Goal: Information Seeking & Learning: Learn about a topic

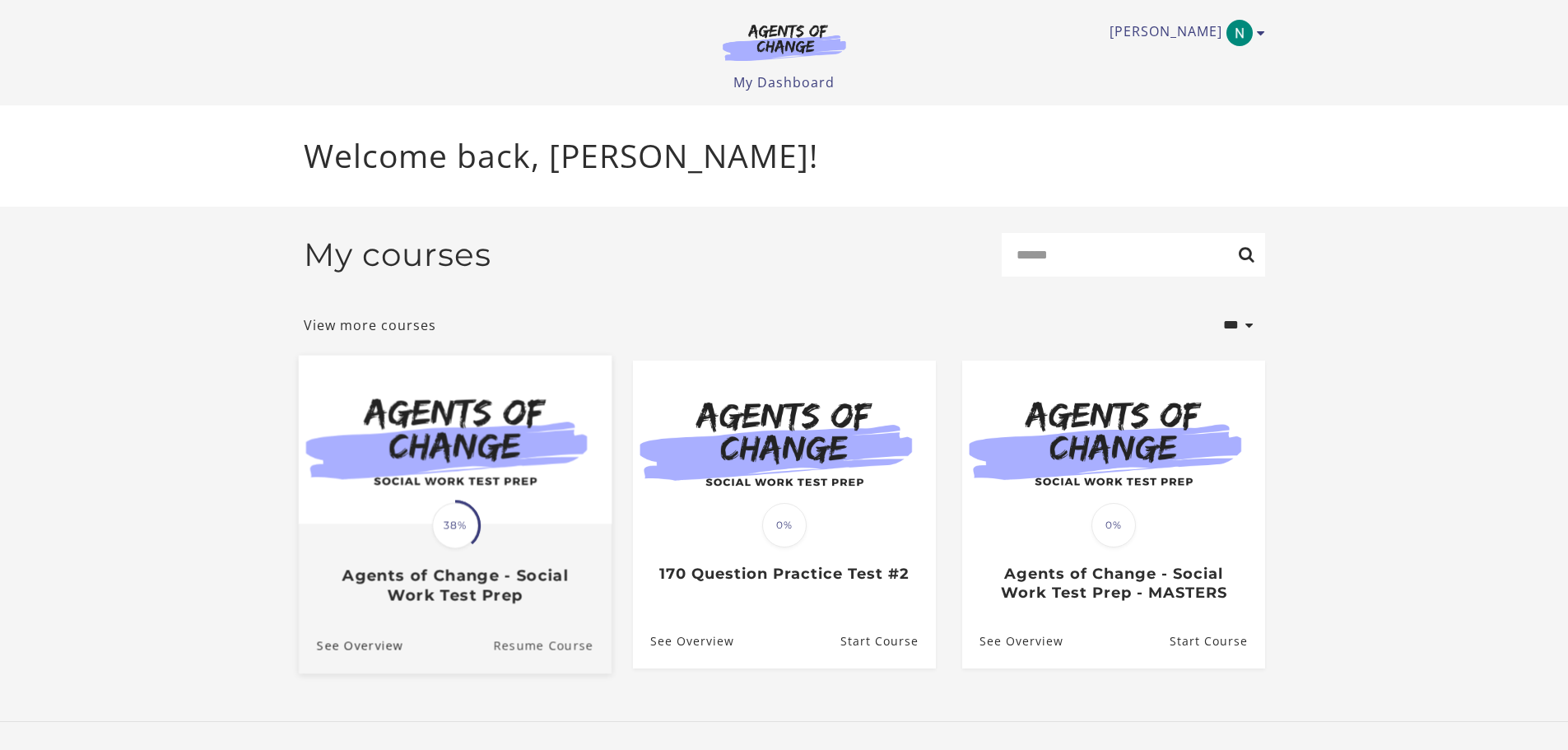
click at [525, 643] on link "Resume Course" at bounding box center [552, 645] width 119 height 55
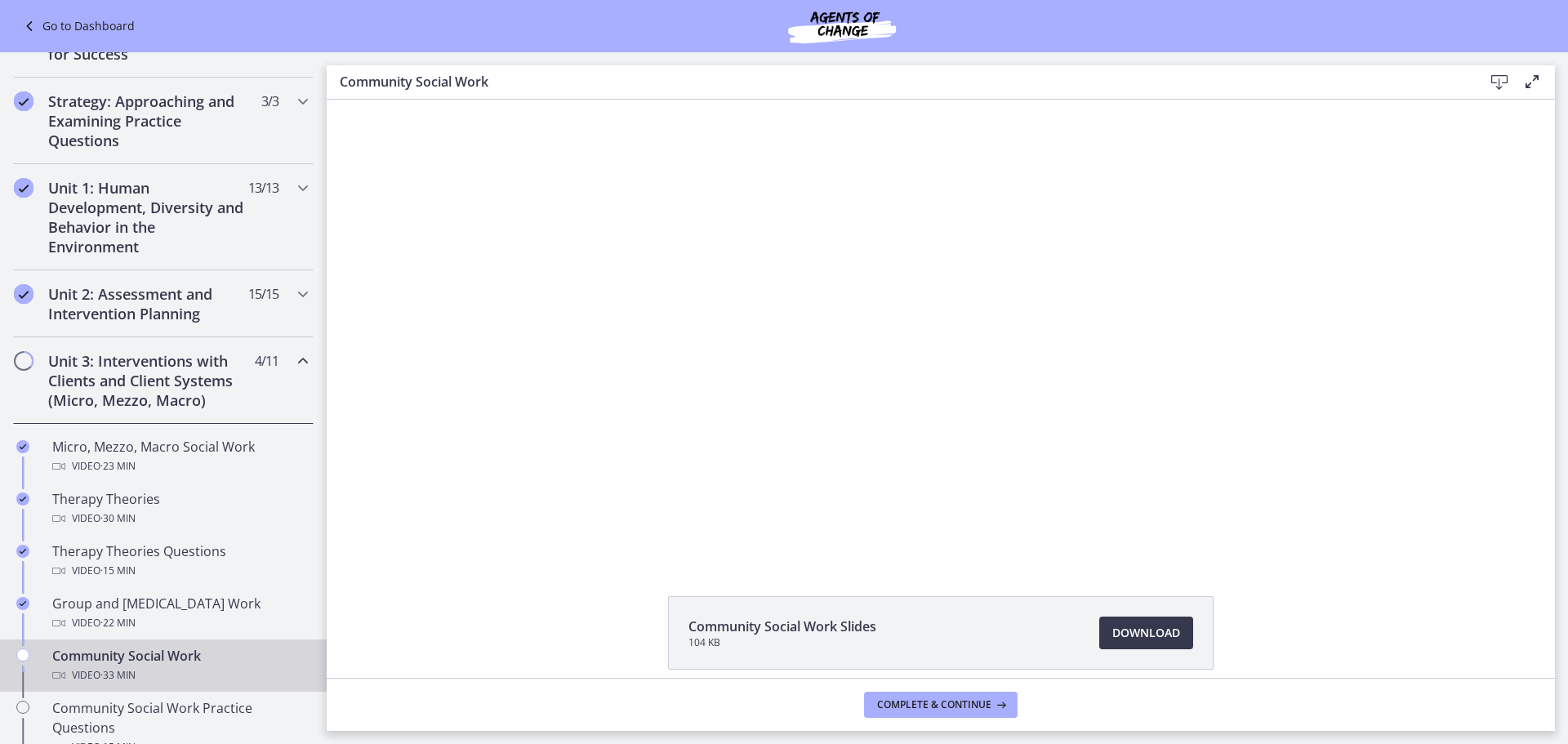
scroll to position [259, 0]
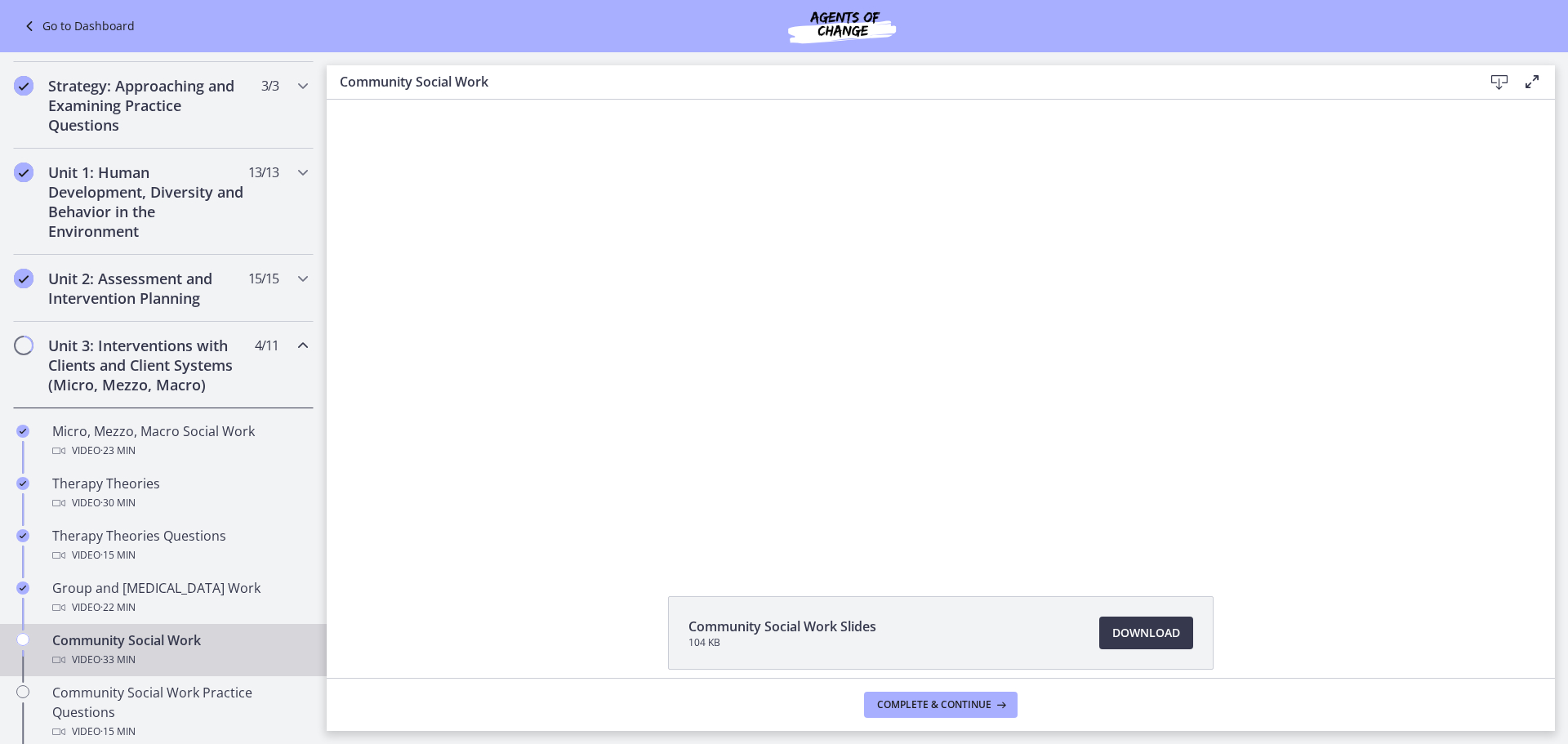
click at [379, 489] on div "Click for sound @keyframes VOLUME_SMALL_WAVE_FLASH { 0% { opacity: 0; } 33% { o…" at bounding box center [941, 329] width 1228 height 459
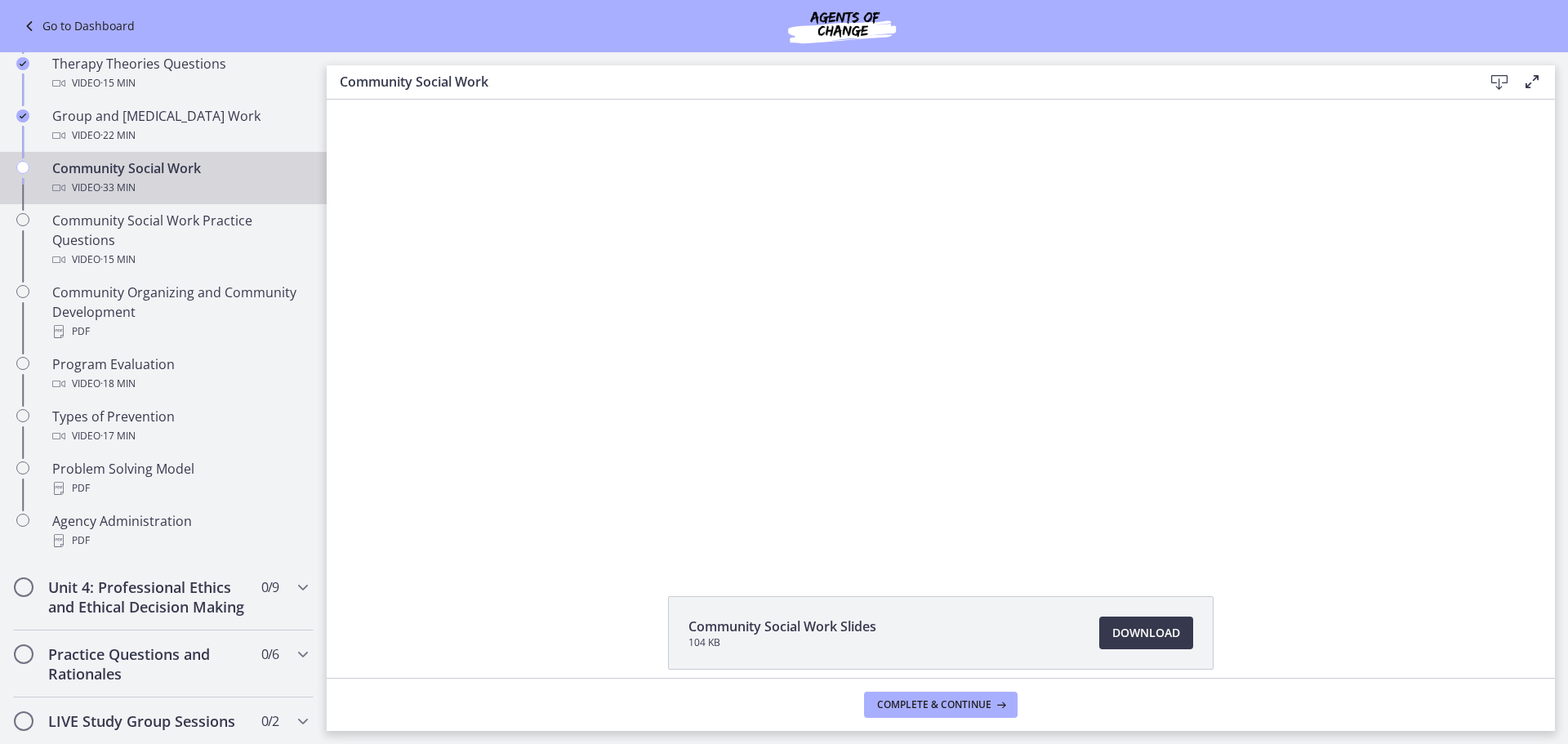
scroll to position [731, 0]
drag, startPoint x: 322, startPoint y: 360, endPoint x: 9, endPoint y: 435, distance: 321.9
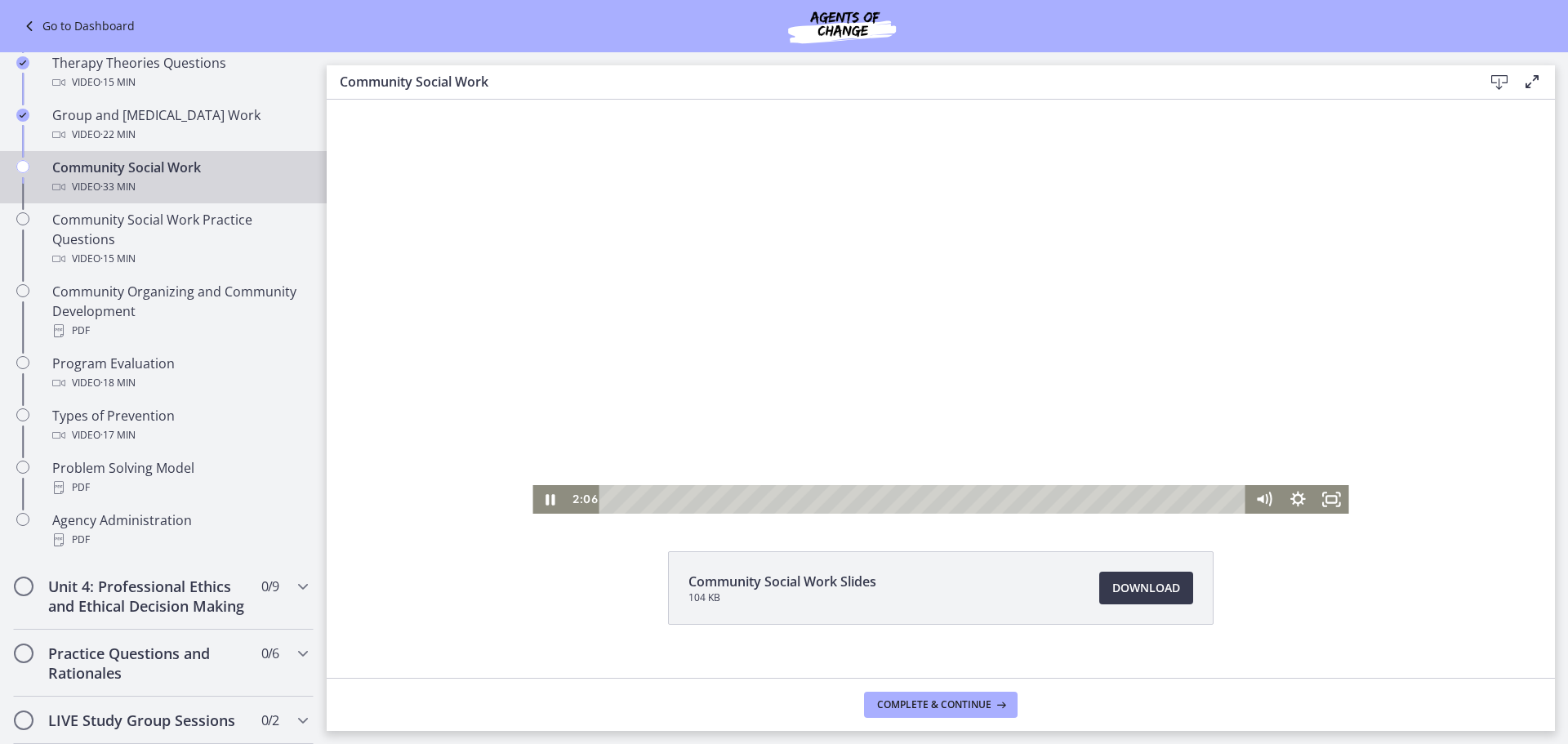
scroll to position [70, 0]
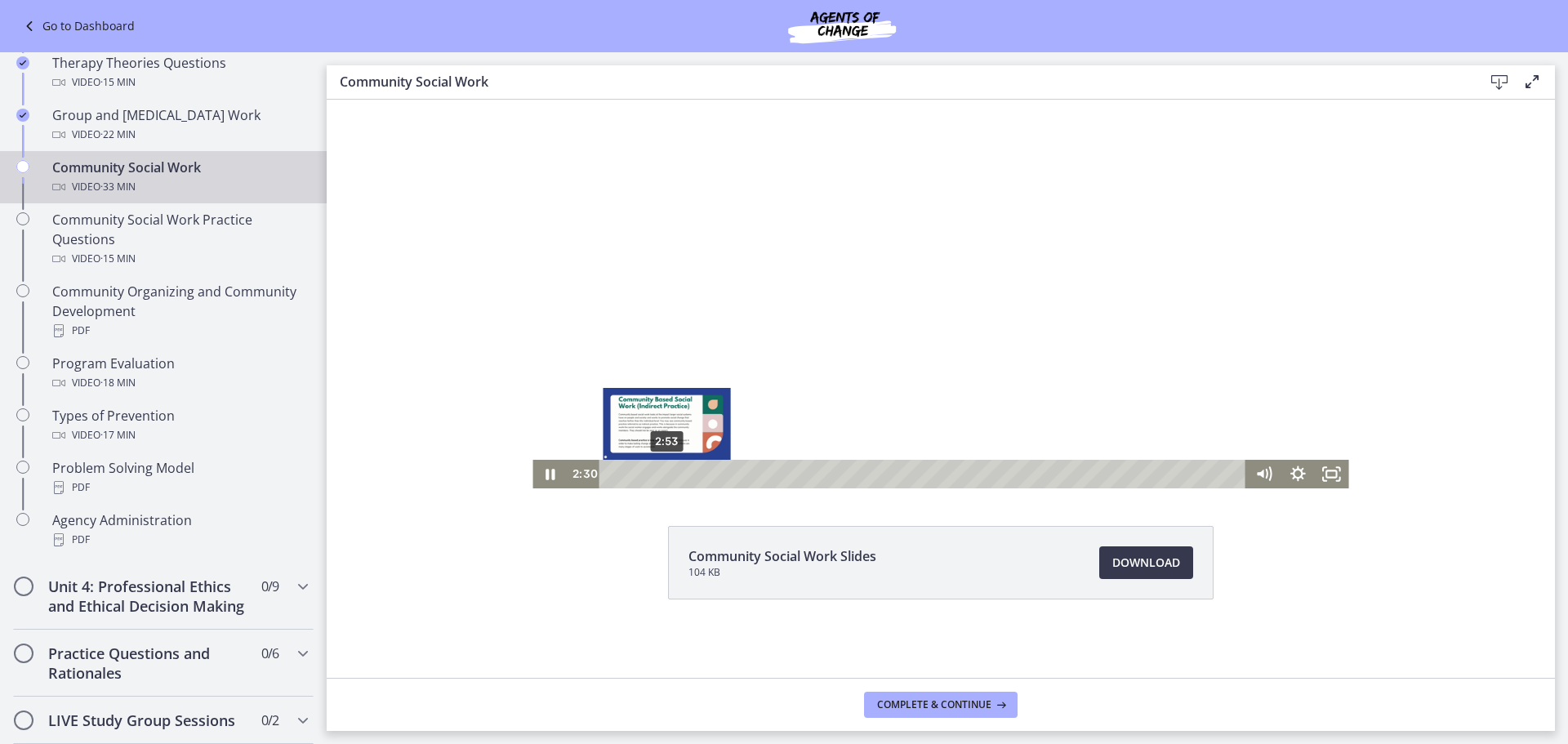
click at [661, 471] on div "2:53" at bounding box center [926, 474] width 626 height 29
click at [666, 471] on div "Playbar" at bounding box center [671, 475] width 10 height 10
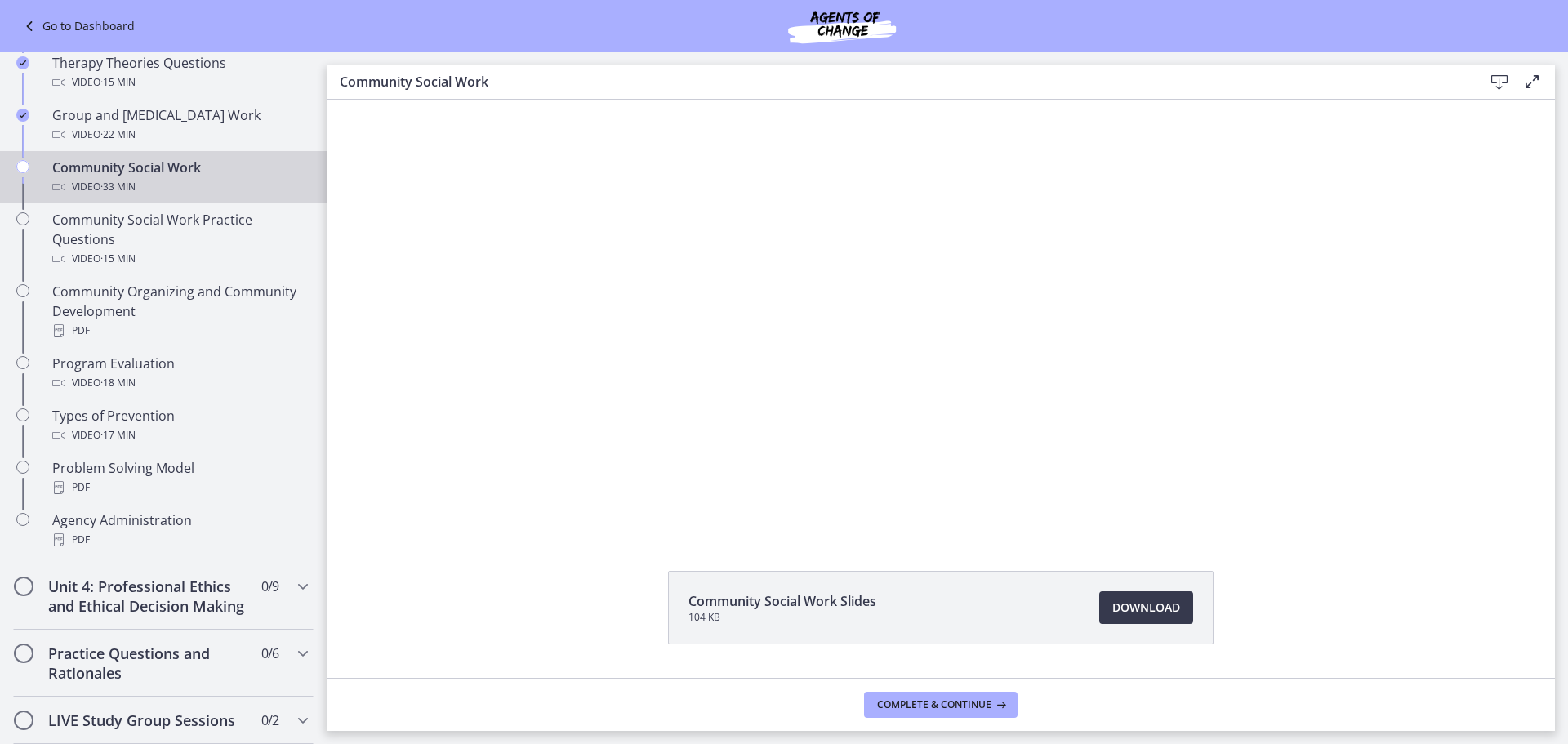
scroll to position [0, 0]
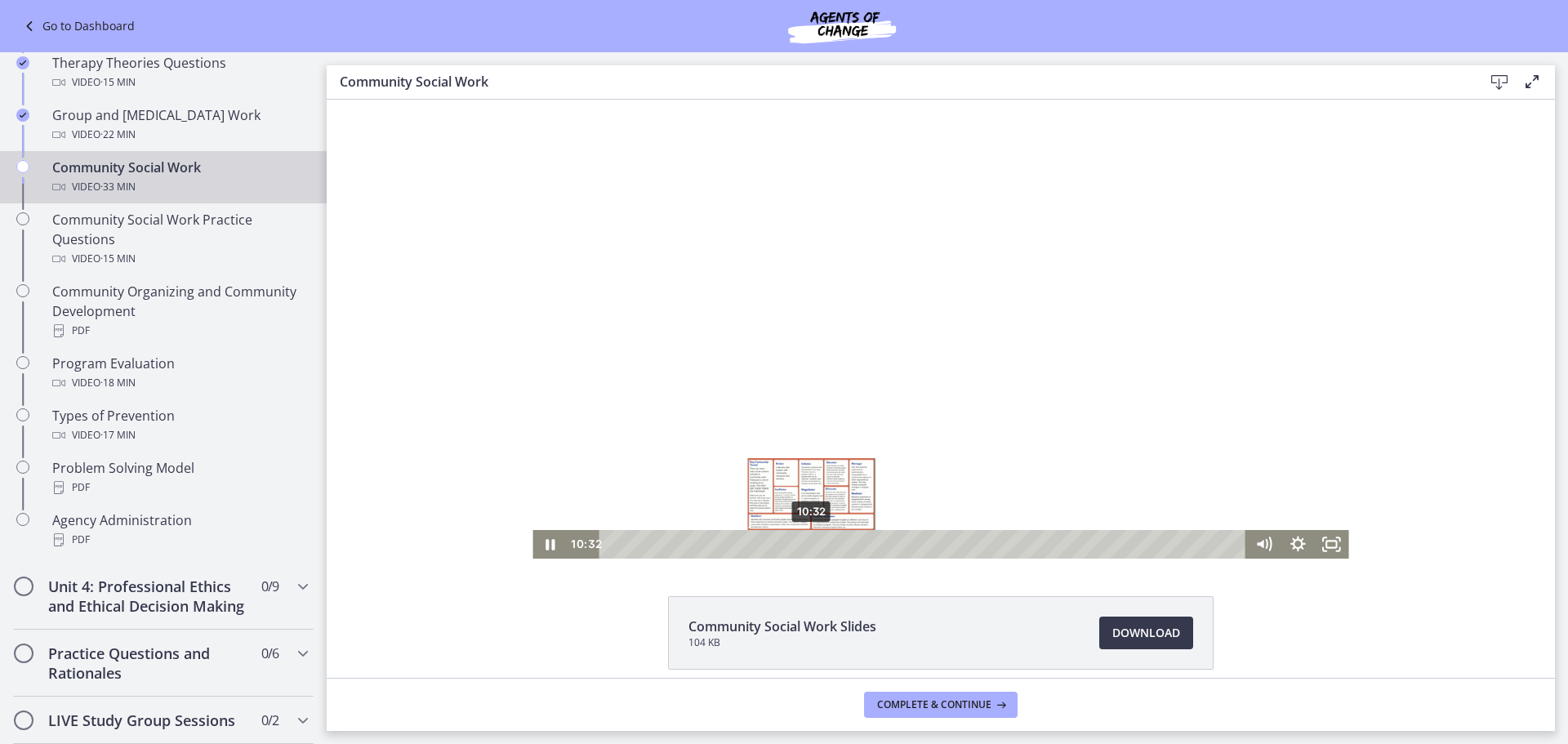
click at [806, 541] on div "10:32" at bounding box center [926, 544] width 626 height 29
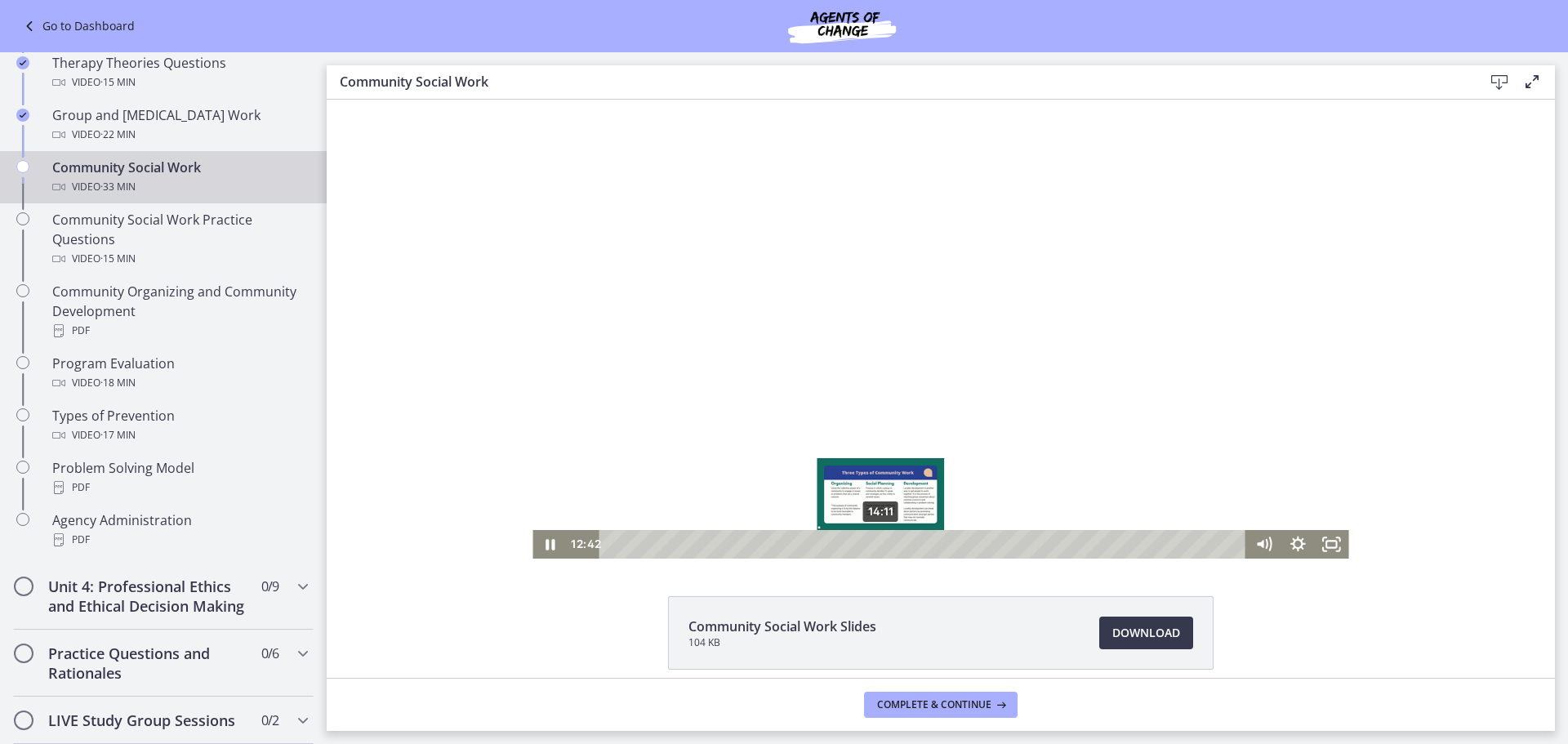
click at [875, 547] on div "14:11" at bounding box center [926, 544] width 626 height 29
click at [544, 545] on icon "Pause" at bounding box center [549, 544] width 35 height 29
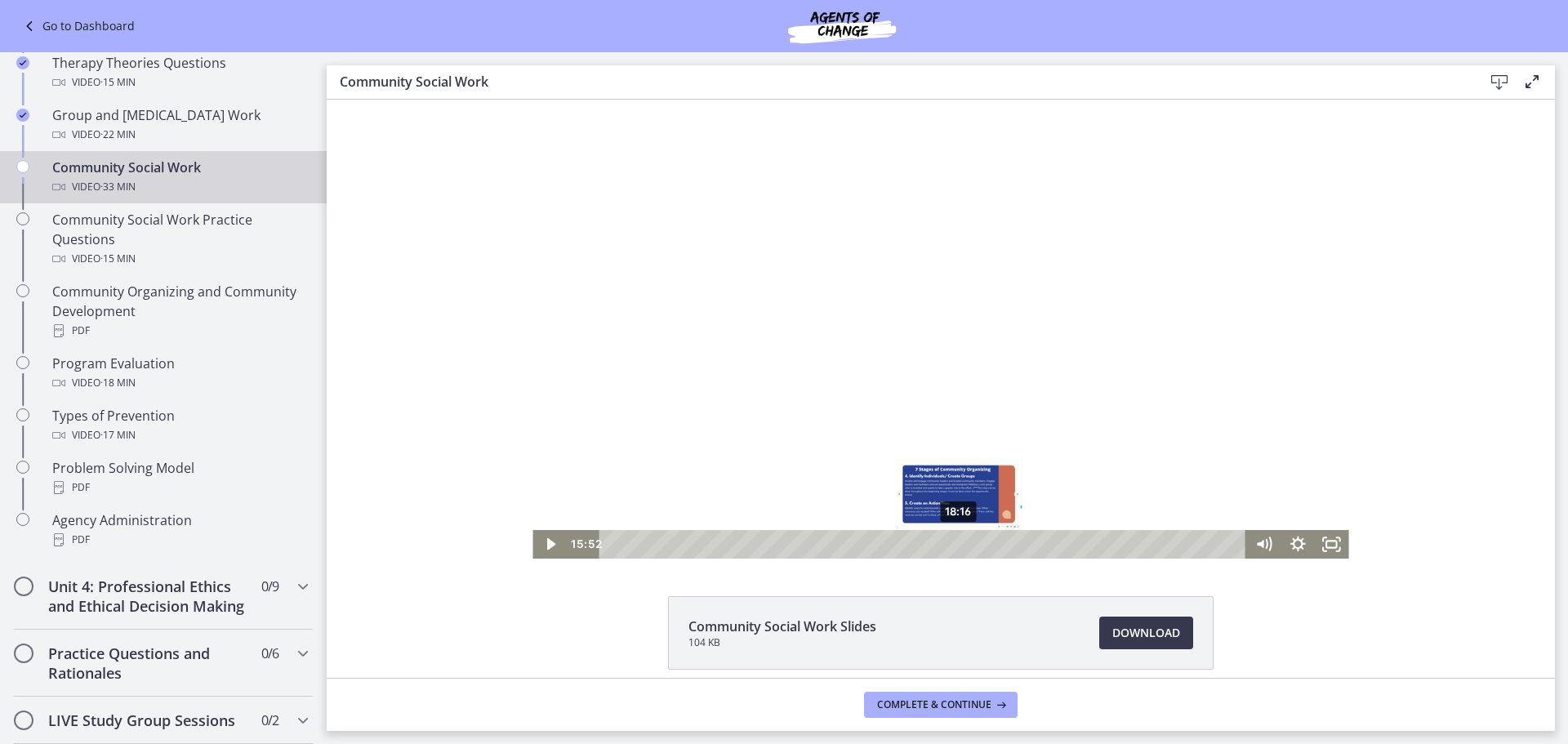
click at [953, 541] on div "18:16" at bounding box center [926, 544] width 626 height 29
click at [548, 537] on icon "Play Video" at bounding box center [551, 544] width 35 height 29
click at [548, 537] on icon "Pause" at bounding box center [549, 544] width 35 height 29
click at [1012, 545] on div "21:22" at bounding box center [926, 544] width 626 height 29
click at [538, 538] on icon "Play Video" at bounding box center [551, 544] width 35 height 29
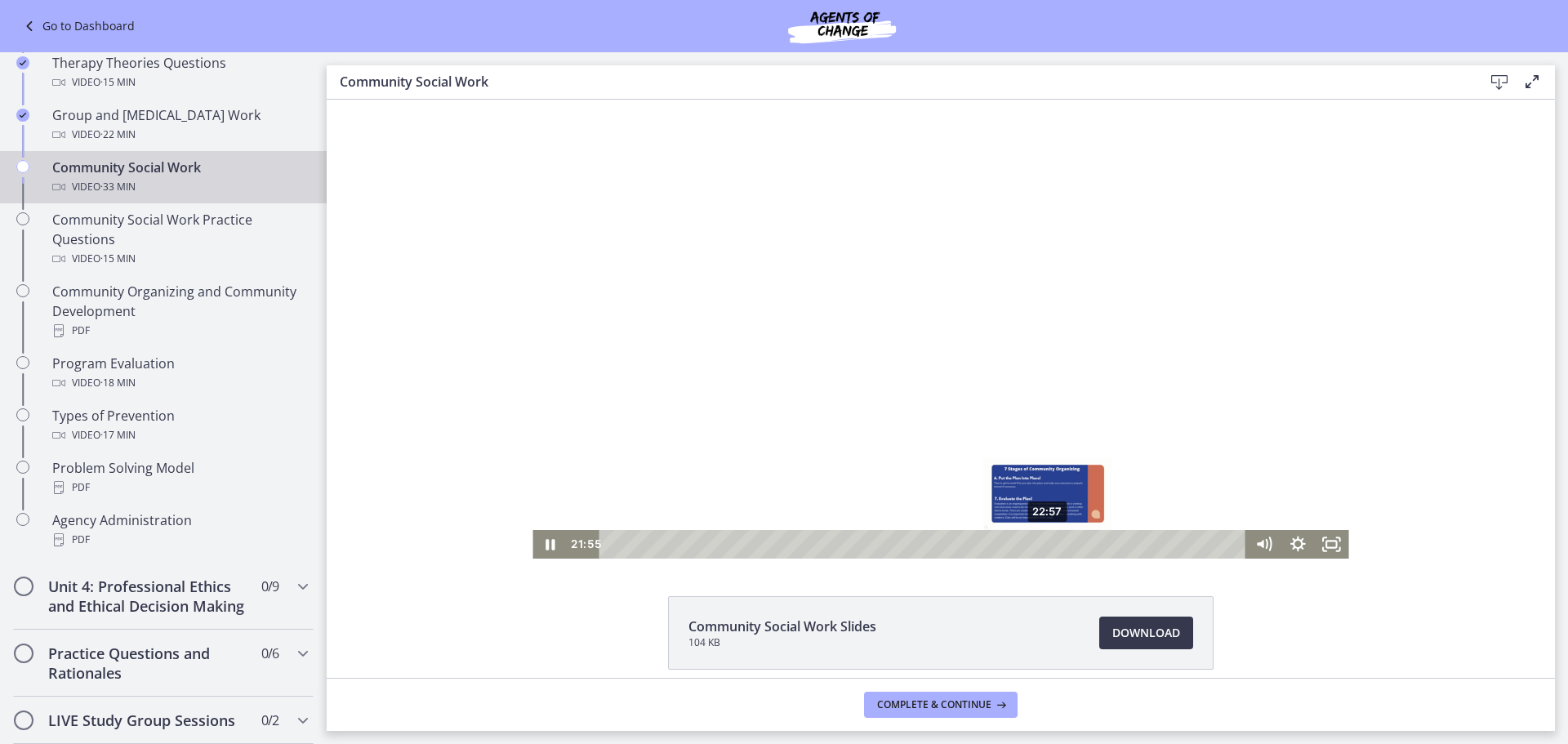
click at [1043, 546] on div "22:57" at bounding box center [926, 544] width 626 height 29
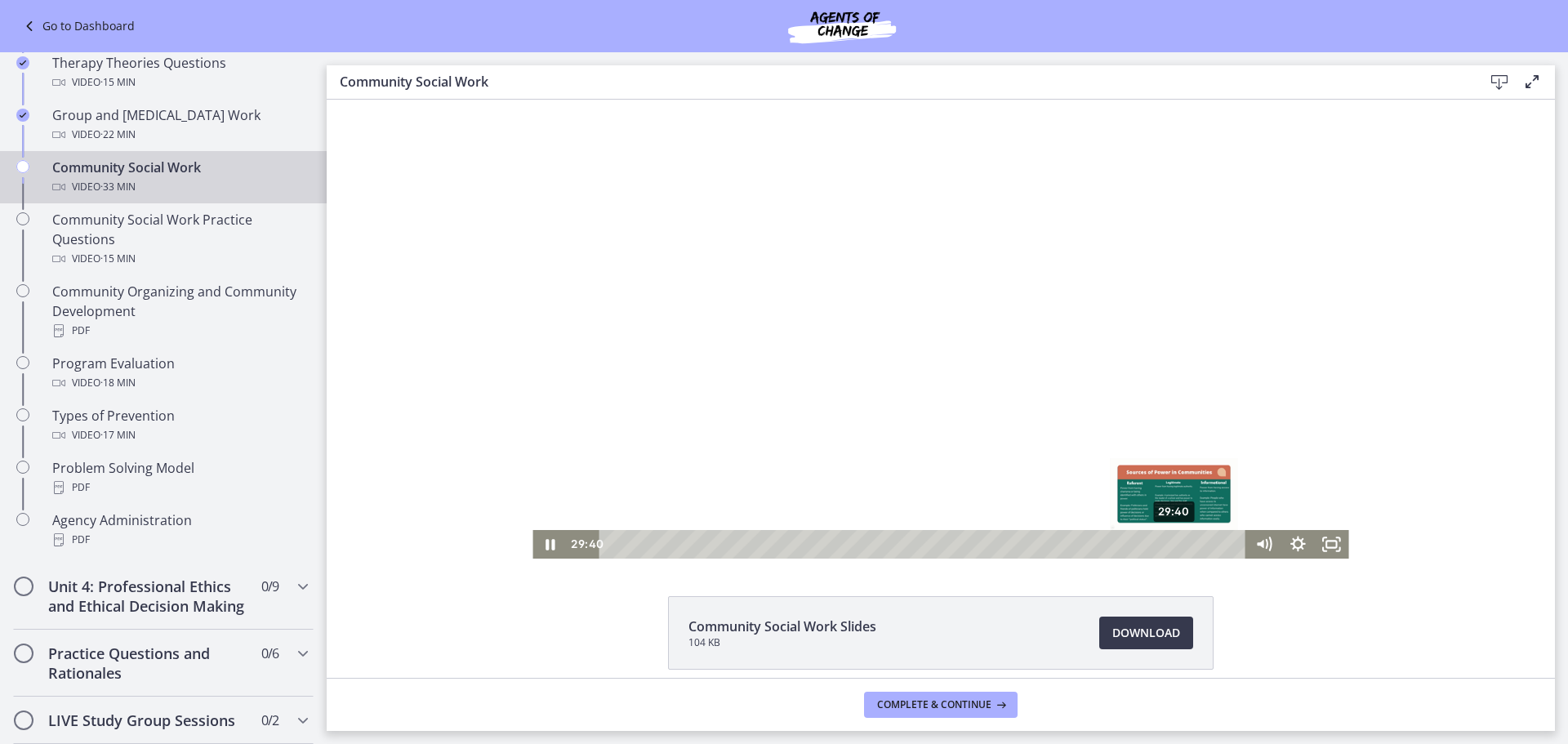
click at [1170, 544] on div "29:40" at bounding box center [926, 544] width 626 height 29
click at [550, 545] on icon "Pause" at bounding box center [549, 544] width 35 height 29
click at [778, 382] on div at bounding box center [940, 329] width 816 height 459
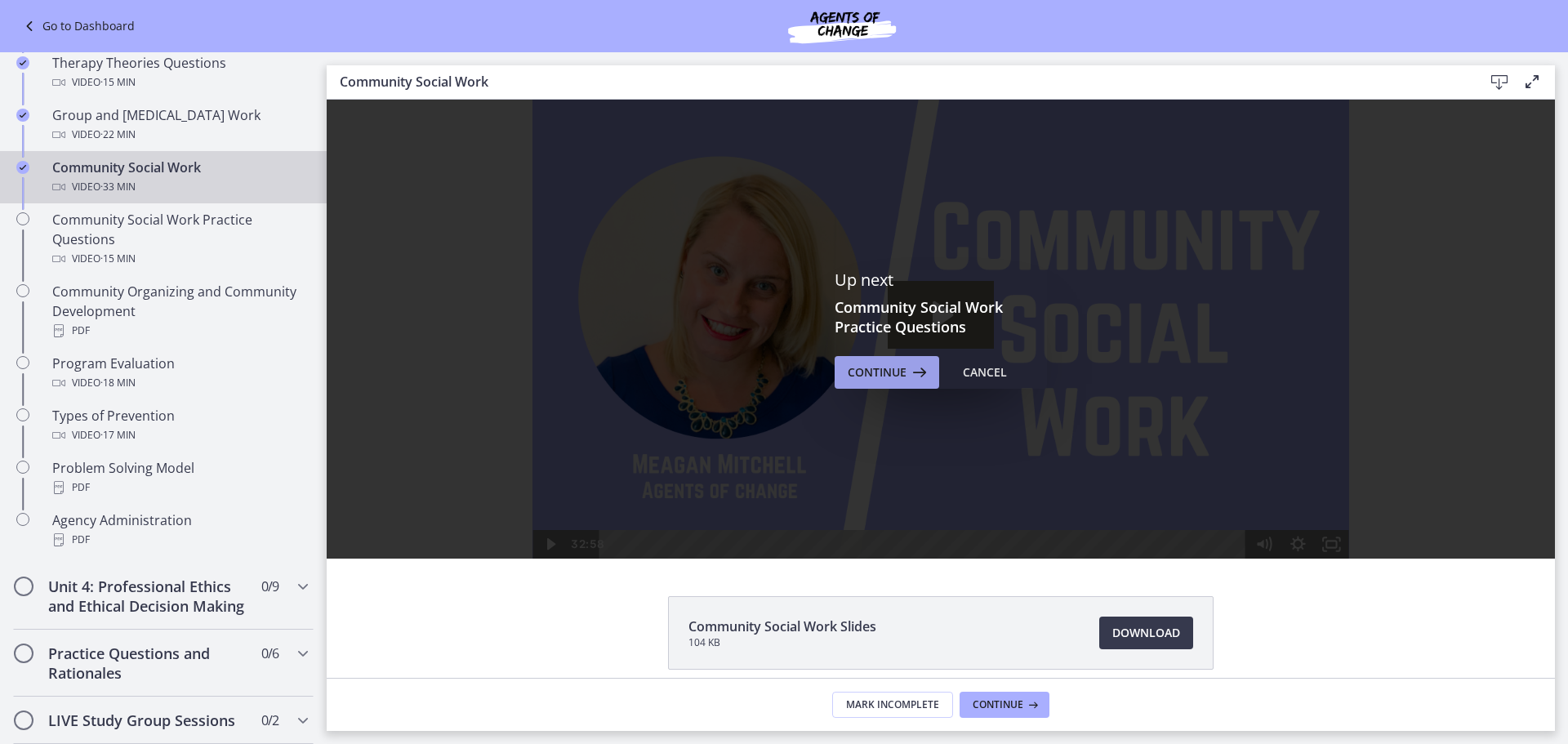
click at [859, 376] on span "Continue" at bounding box center [876, 372] width 58 height 20
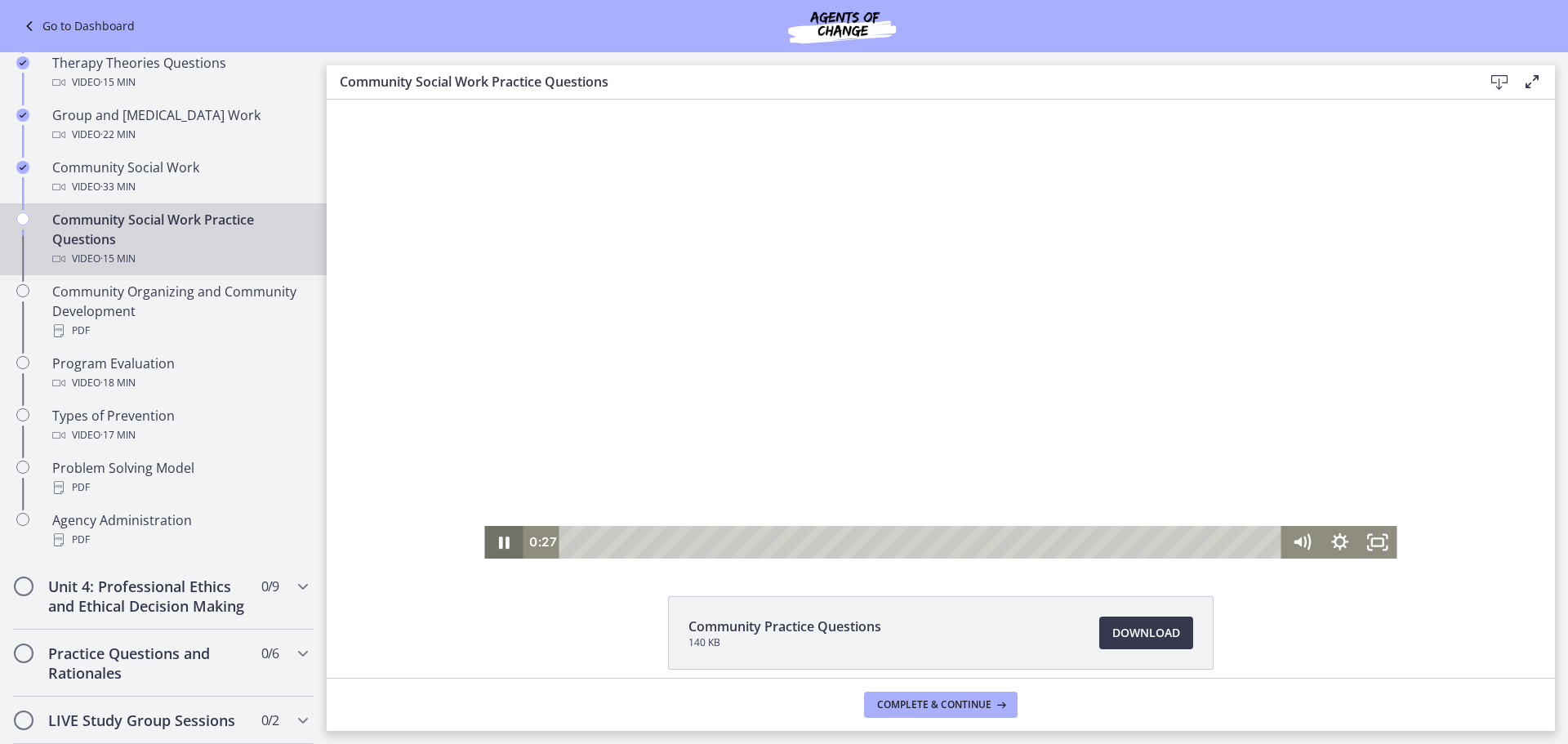
click at [498, 534] on icon "Pause" at bounding box center [504, 542] width 39 height 33
click at [893, 316] on div at bounding box center [941, 329] width 912 height 459
click at [498, 547] on icon "Pause" at bounding box center [504, 542] width 39 height 33
click at [495, 549] on icon "Play Video" at bounding box center [504, 542] width 39 height 33
click at [638, 542] on div "1:32" at bounding box center [923, 542] width 700 height 33
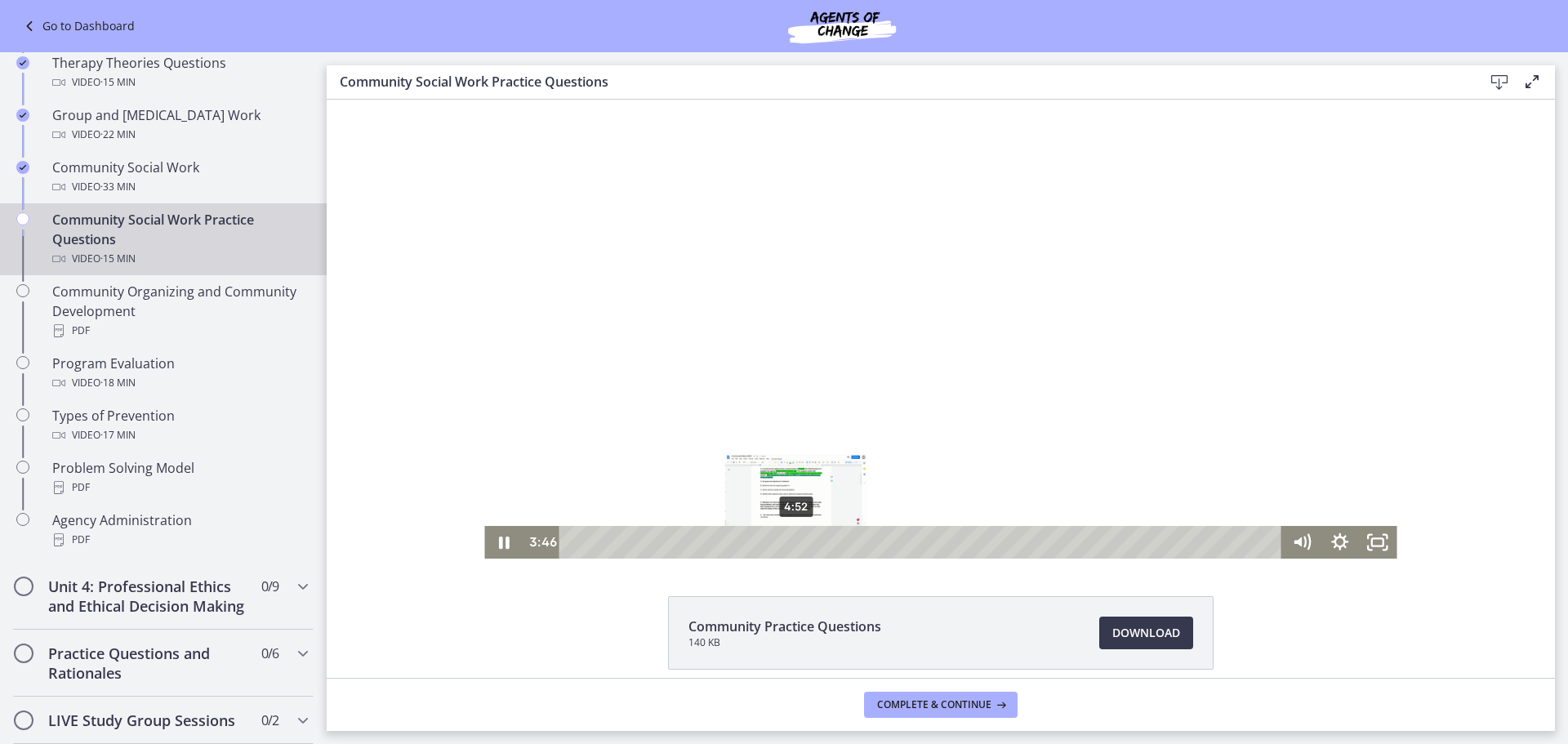
click at [791, 543] on div "4:52" at bounding box center [923, 542] width 700 height 33
click at [504, 537] on icon "Pause" at bounding box center [504, 542] width 46 height 40
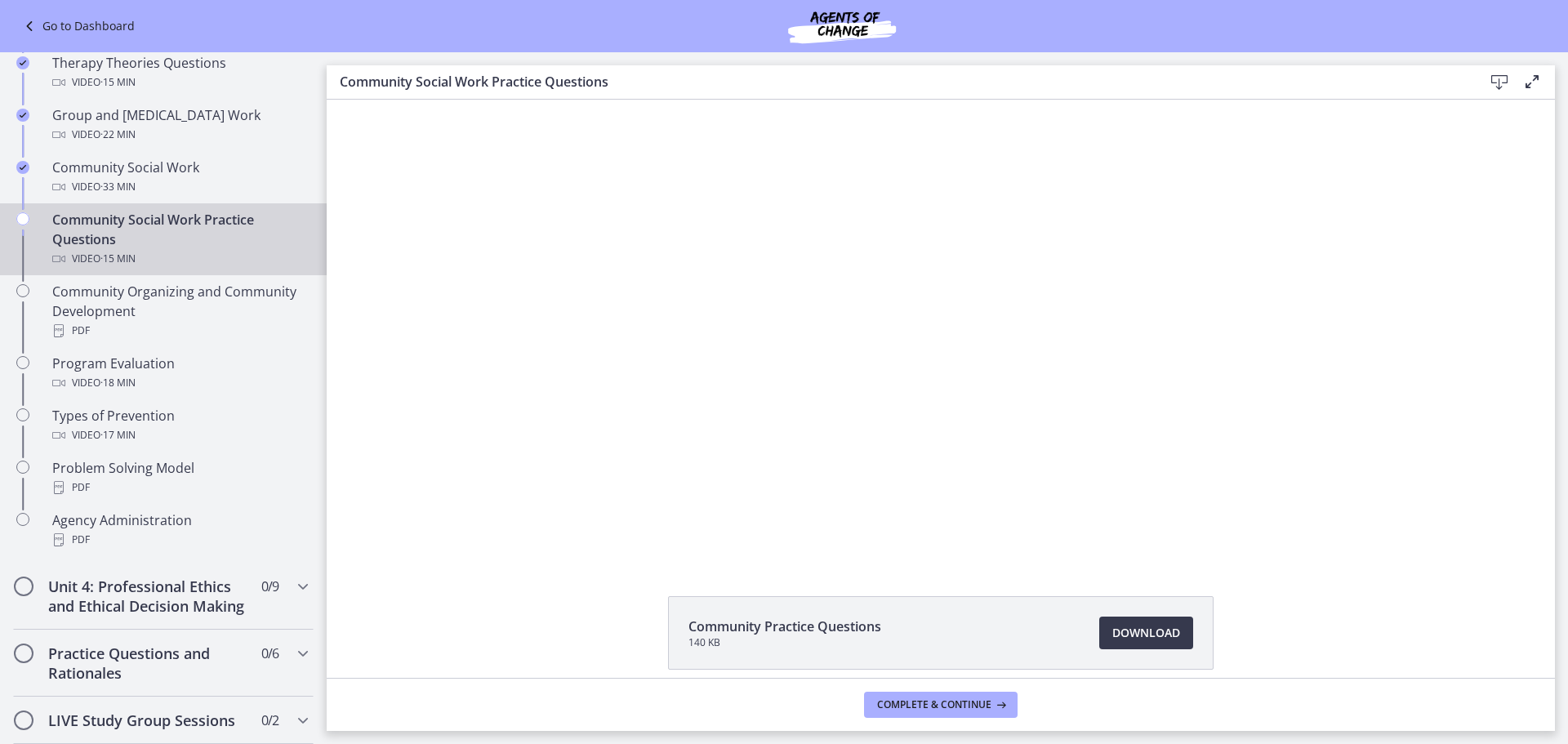
click at [563, 422] on div at bounding box center [941, 329] width 912 height 459
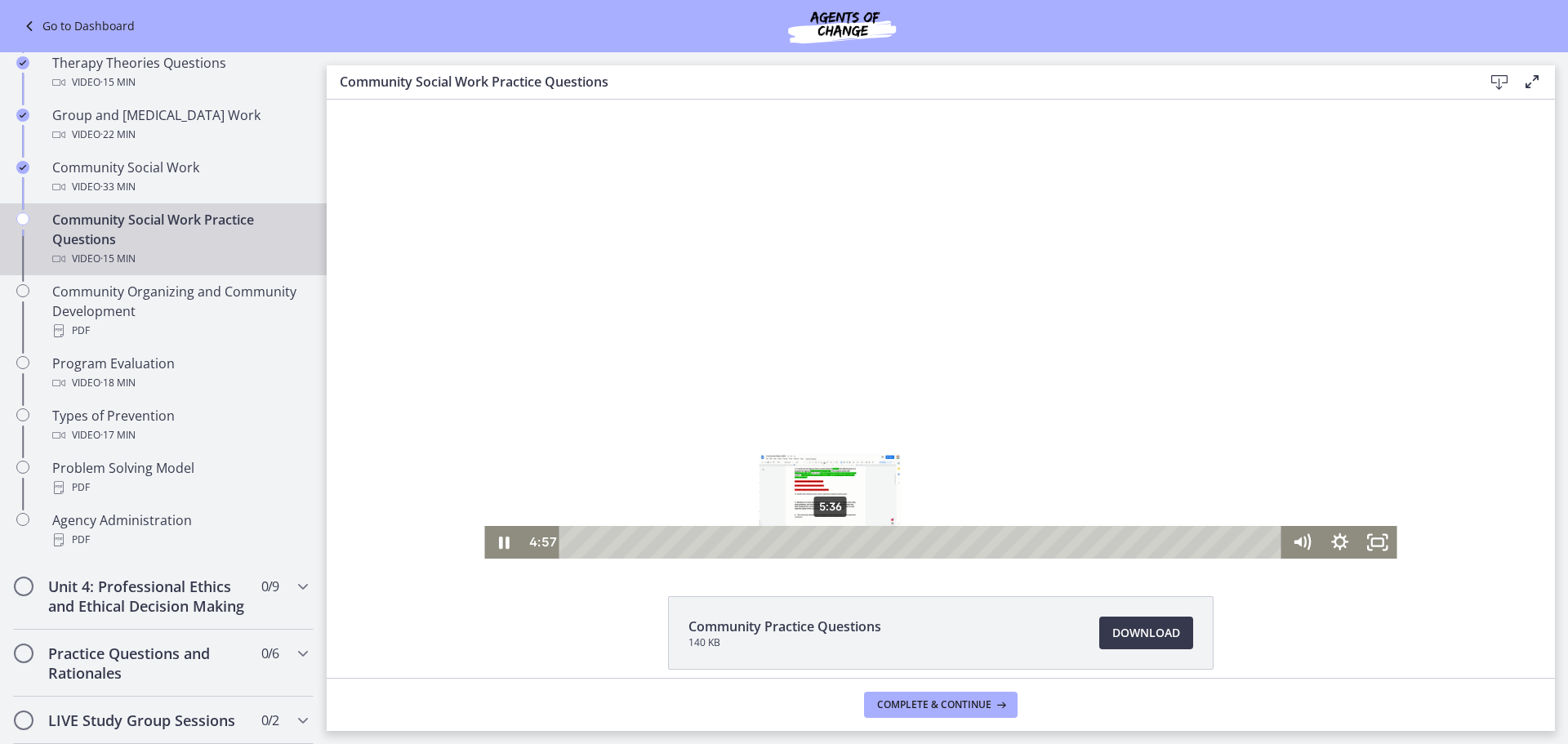
click at [825, 540] on div "5:36" at bounding box center [923, 542] width 700 height 33
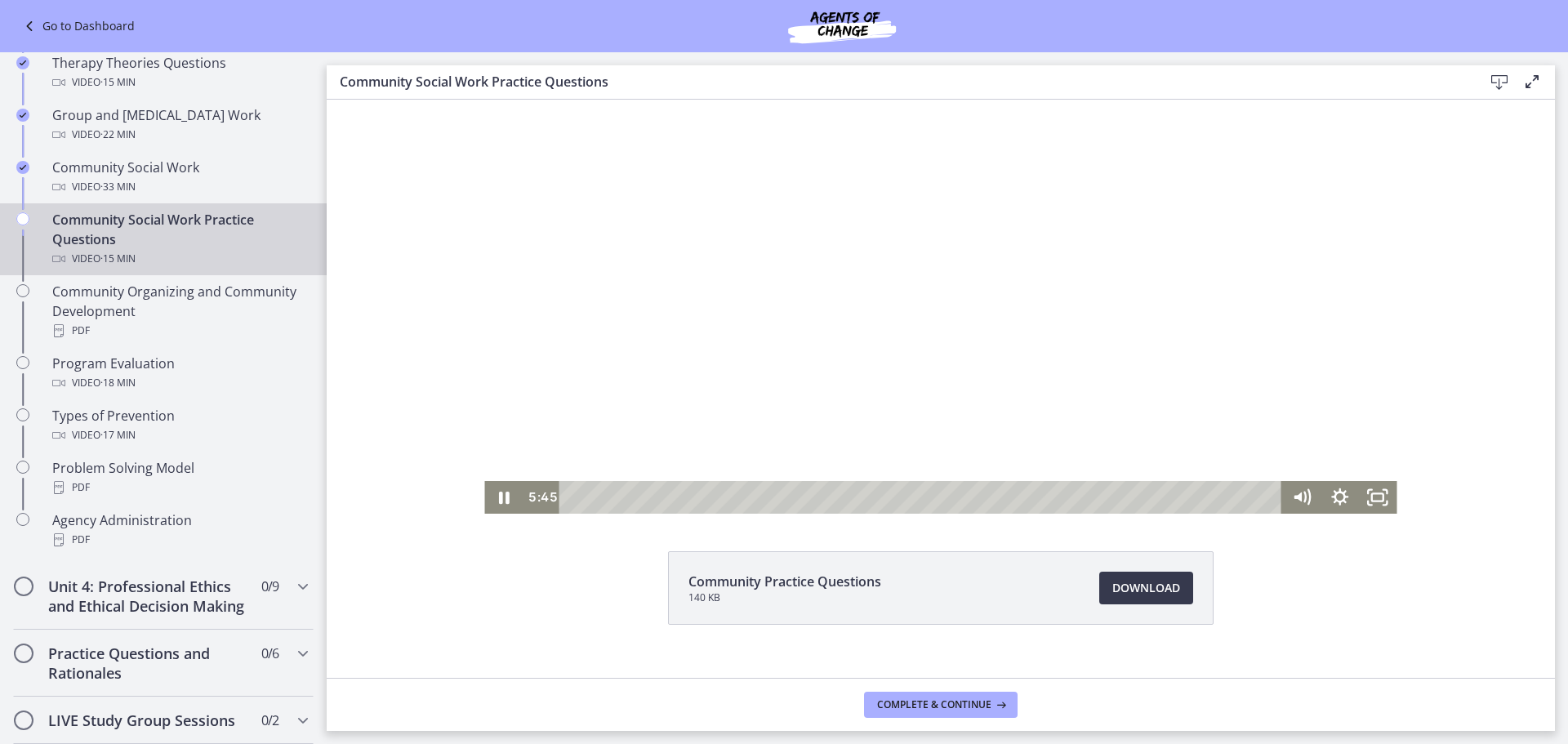
scroll to position [70, 0]
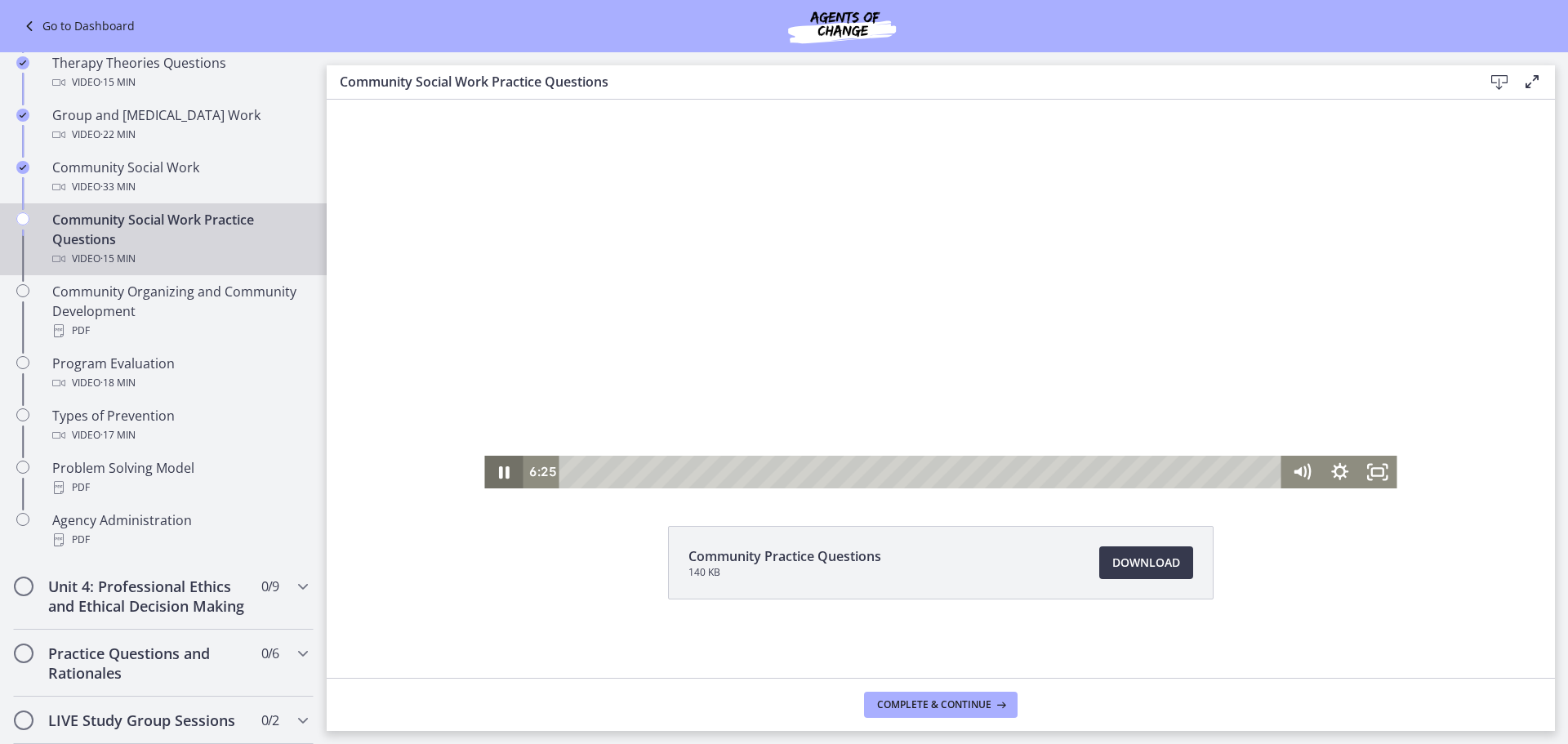
click at [491, 474] on icon "Pause" at bounding box center [504, 472] width 39 height 33
click at [500, 470] on icon "Play Video" at bounding box center [505, 472] width 12 height 16
click at [501, 469] on icon "Pause" at bounding box center [504, 473] width 11 height 12
click at [500, 467] on icon "Play Video" at bounding box center [505, 472] width 12 height 16
click at [908, 473] on div "7:25" at bounding box center [923, 472] width 700 height 33
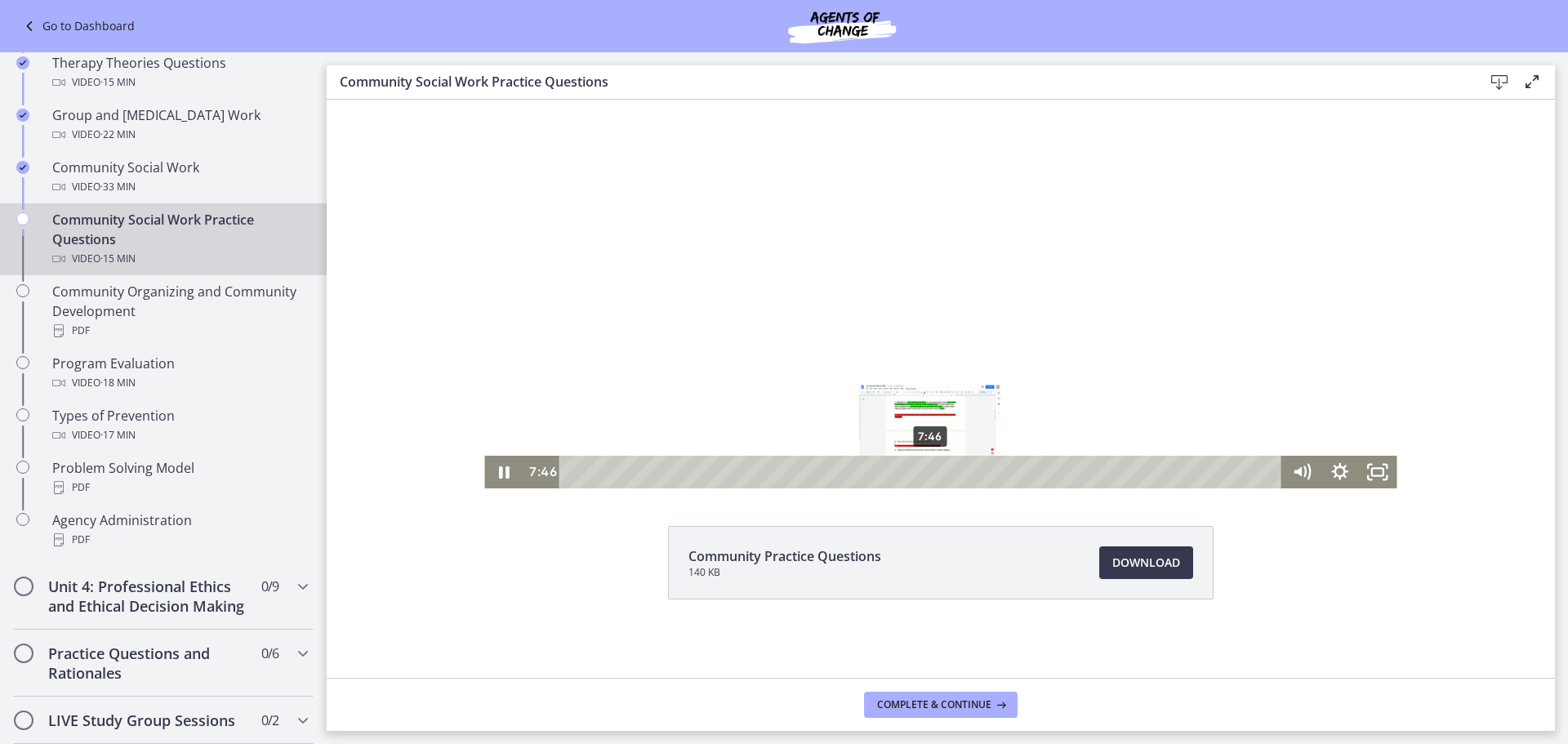
click at [925, 472] on div "7:46" at bounding box center [923, 472] width 700 height 33
click at [952, 471] on div "8:23" at bounding box center [923, 472] width 700 height 33
click at [490, 472] on icon "Pause" at bounding box center [504, 472] width 39 height 33
click at [503, 470] on icon "Play Video" at bounding box center [504, 472] width 39 height 33
click at [500, 465] on icon "Pause" at bounding box center [504, 472] width 39 height 33
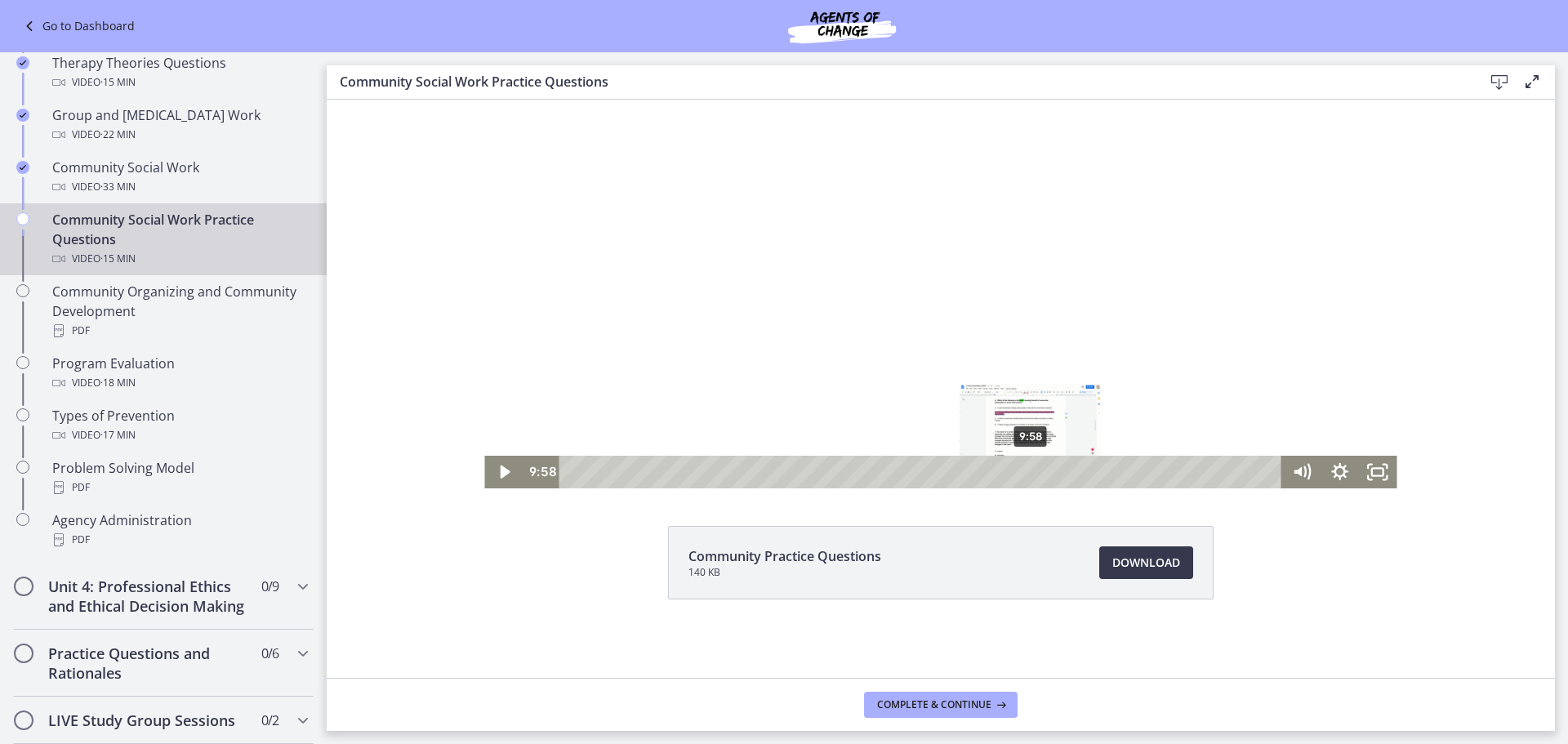
click at [1025, 472] on div "9:58" at bounding box center [923, 472] width 700 height 33
click at [490, 476] on icon "Play Video" at bounding box center [505, 473] width 46 height 40
click at [1134, 469] on div "12:19" at bounding box center [923, 472] width 700 height 33
click at [1145, 471] on div "12:33" at bounding box center [923, 472] width 700 height 33
click at [1154, 471] on div "12:46" at bounding box center [923, 472] width 700 height 33
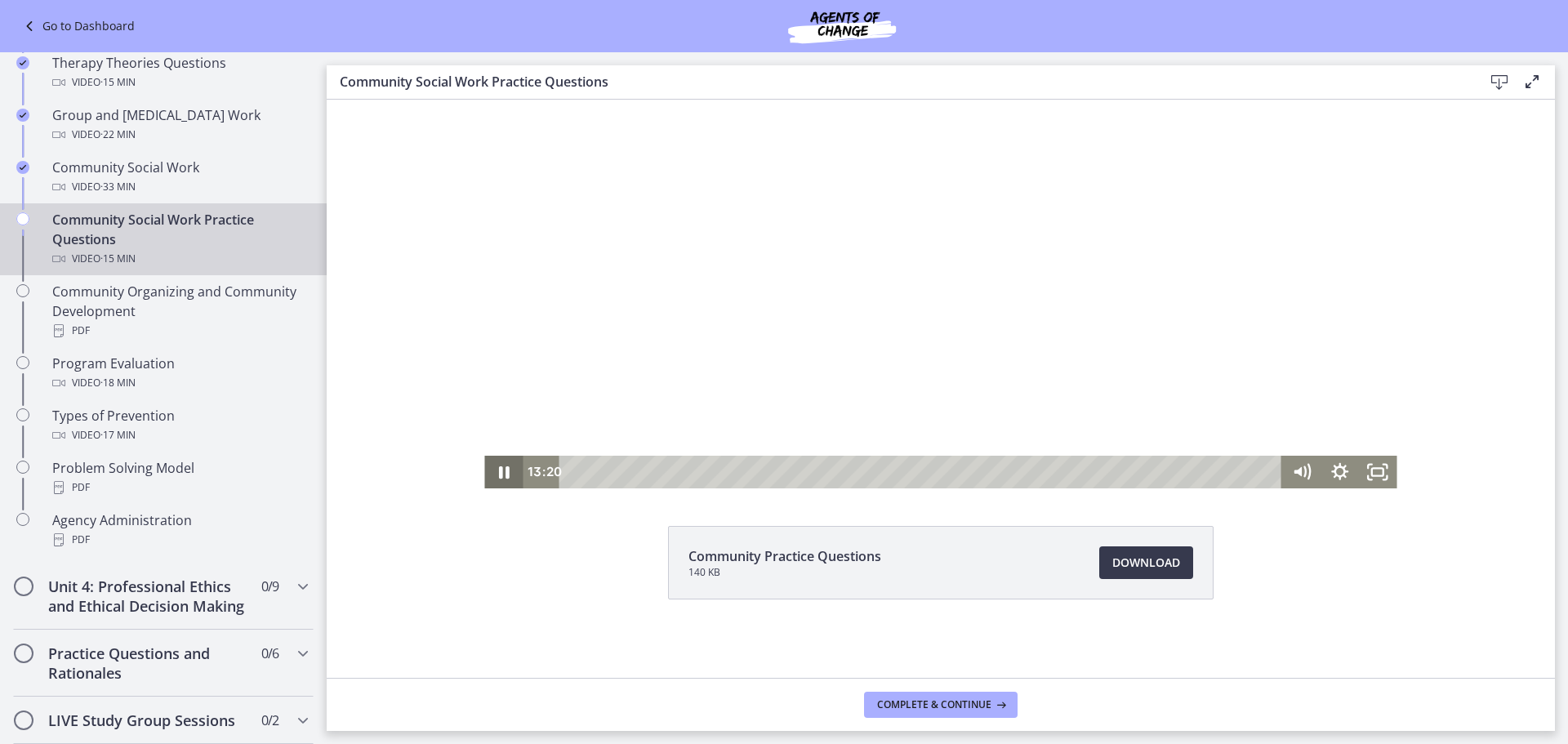
click at [497, 468] on icon "Pause" at bounding box center [504, 472] width 39 height 33
click at [490, 465] on icon "Play Video" at bounding box center [504, 472] width 39 height 33
click at [500, 470] on icon "Pause" at bounding box center [504, 473] width 11 height 12
click at [1215, 468] on div "14:06" at bounding box center [923, 472] width 700 height 33
click at [1227, 470] on div "14:21" at bounding box center [923, 472] width 700 height 33
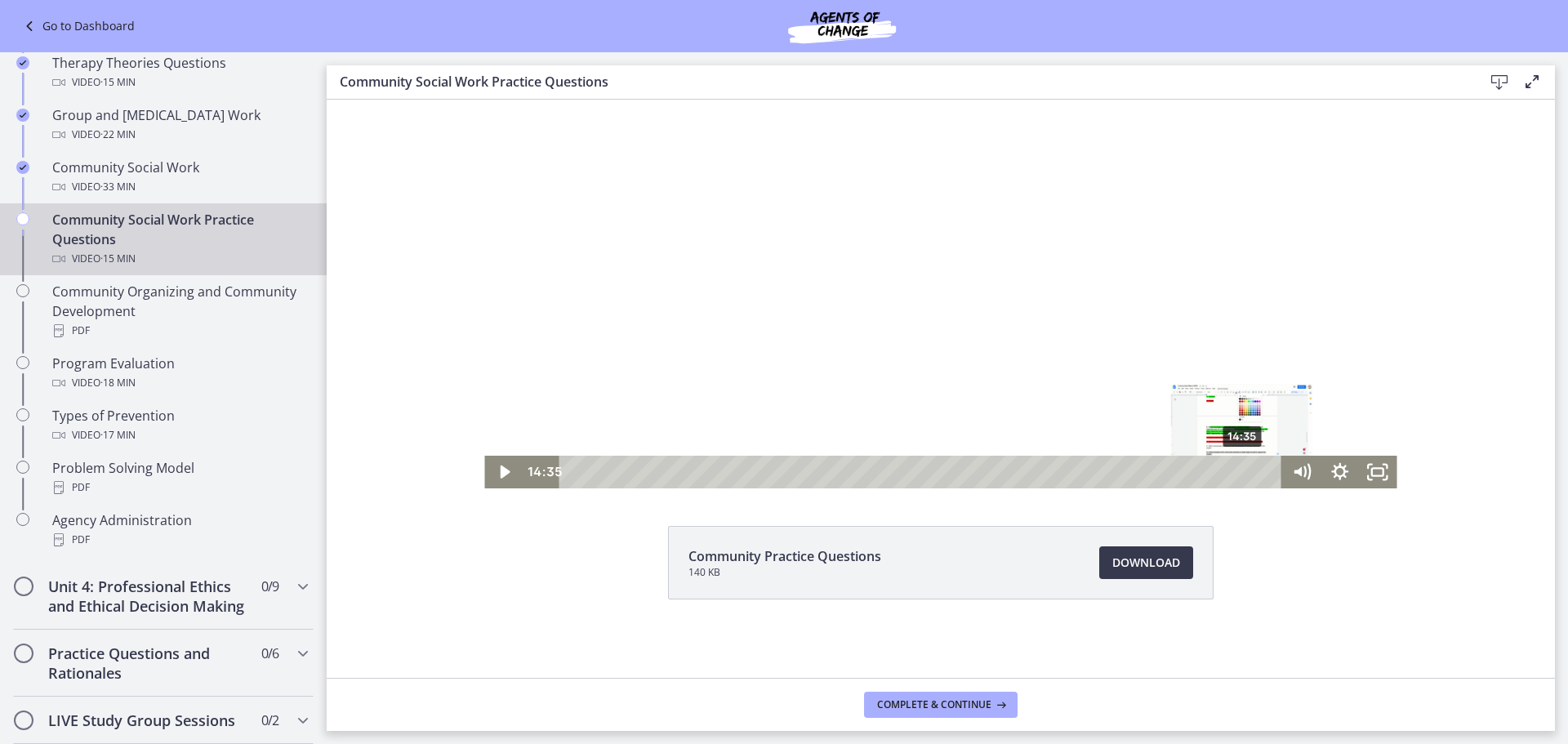
click at [1237, 469] on div "14:35" at bounding box center [923, 472] width 700 height 33
click at [1246, 469] on div "14:45" at bounding box center [923, 472] width 700 height 33
click at [1255, 469] on div "14:57" at bounding box center [923, 472] width 700 height 33
click at [508, 469] on icon "Play Video" at bounding box center [504, 472] width 39 height 33
click at [1264, 468] on div "15:09" at bounding box center [923, 472] width 700 height 33
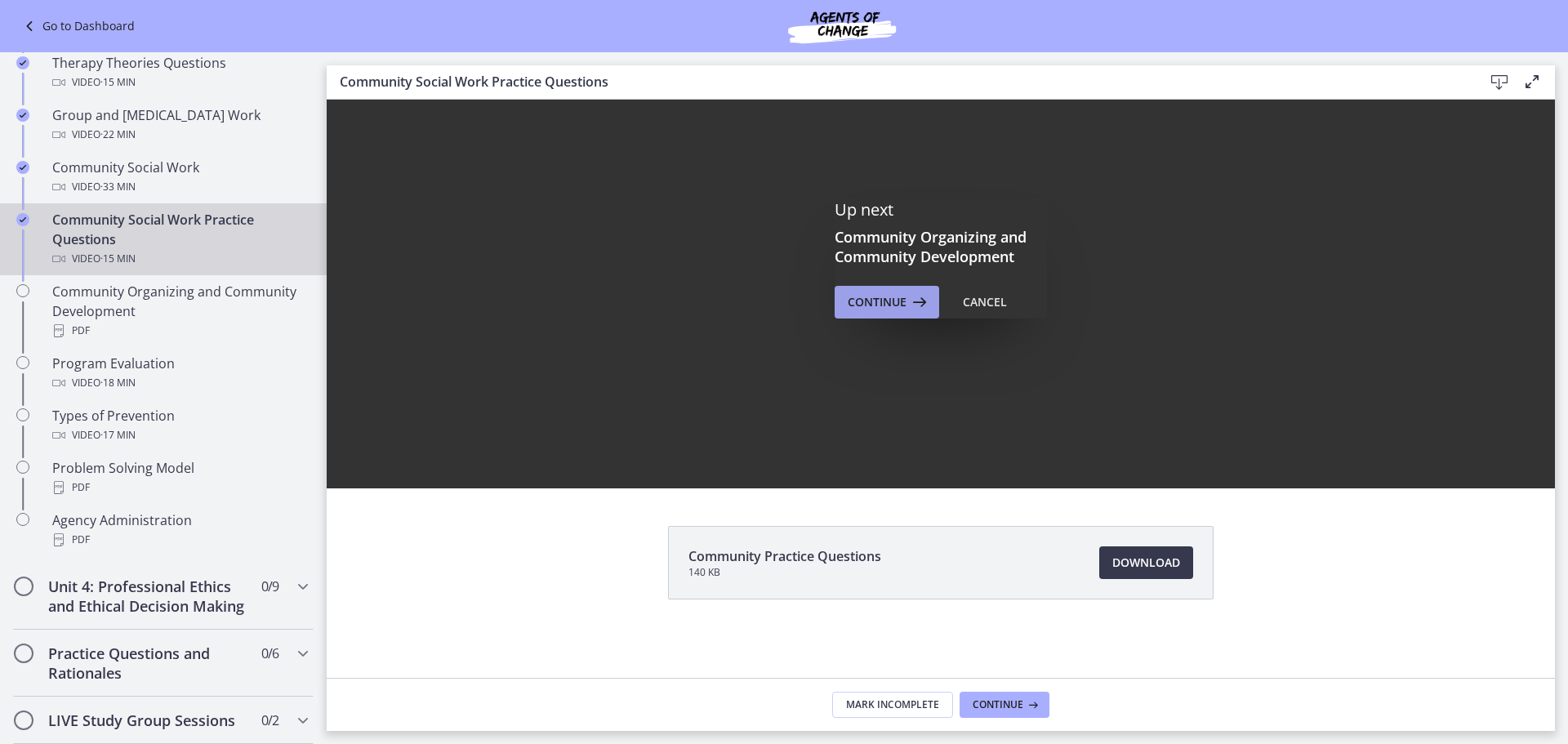
scroll to position [0, 0]
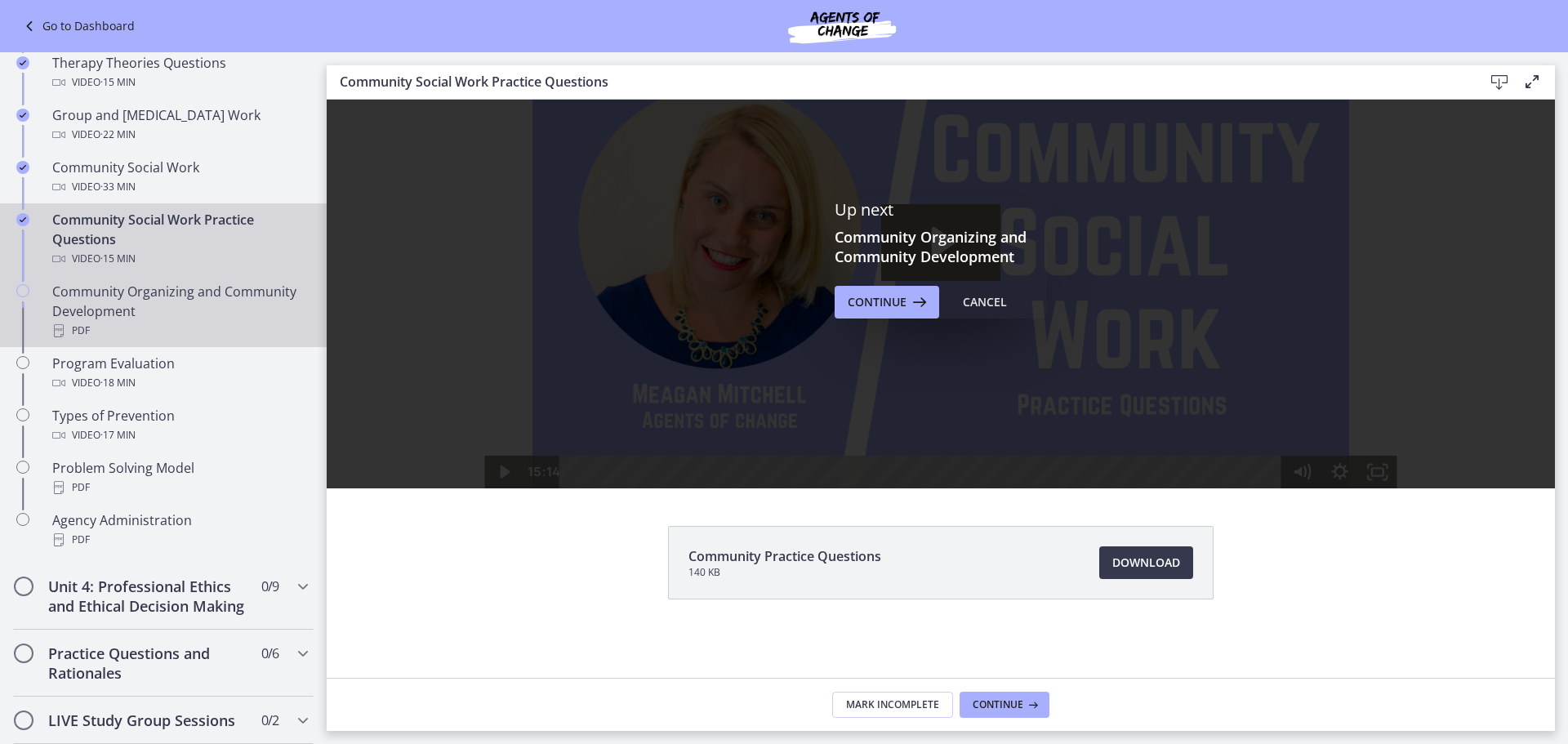
click at [175, 310] on div "Community Organizing and Community Development PDF" at bounding box center [179, 310] width 255 height 58
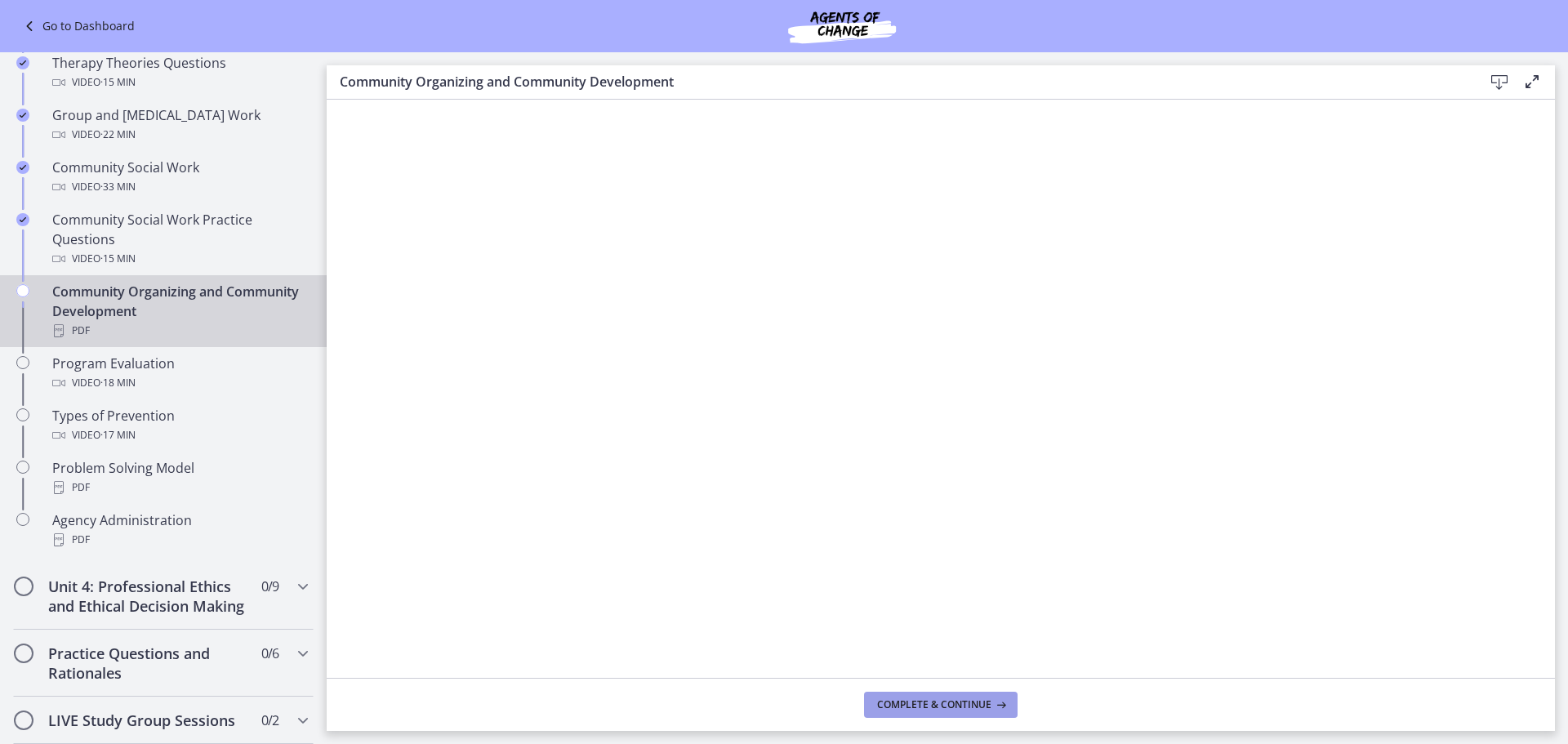
click at [995, 705] on icon at bounding box center [999, 704] width 16 height 13
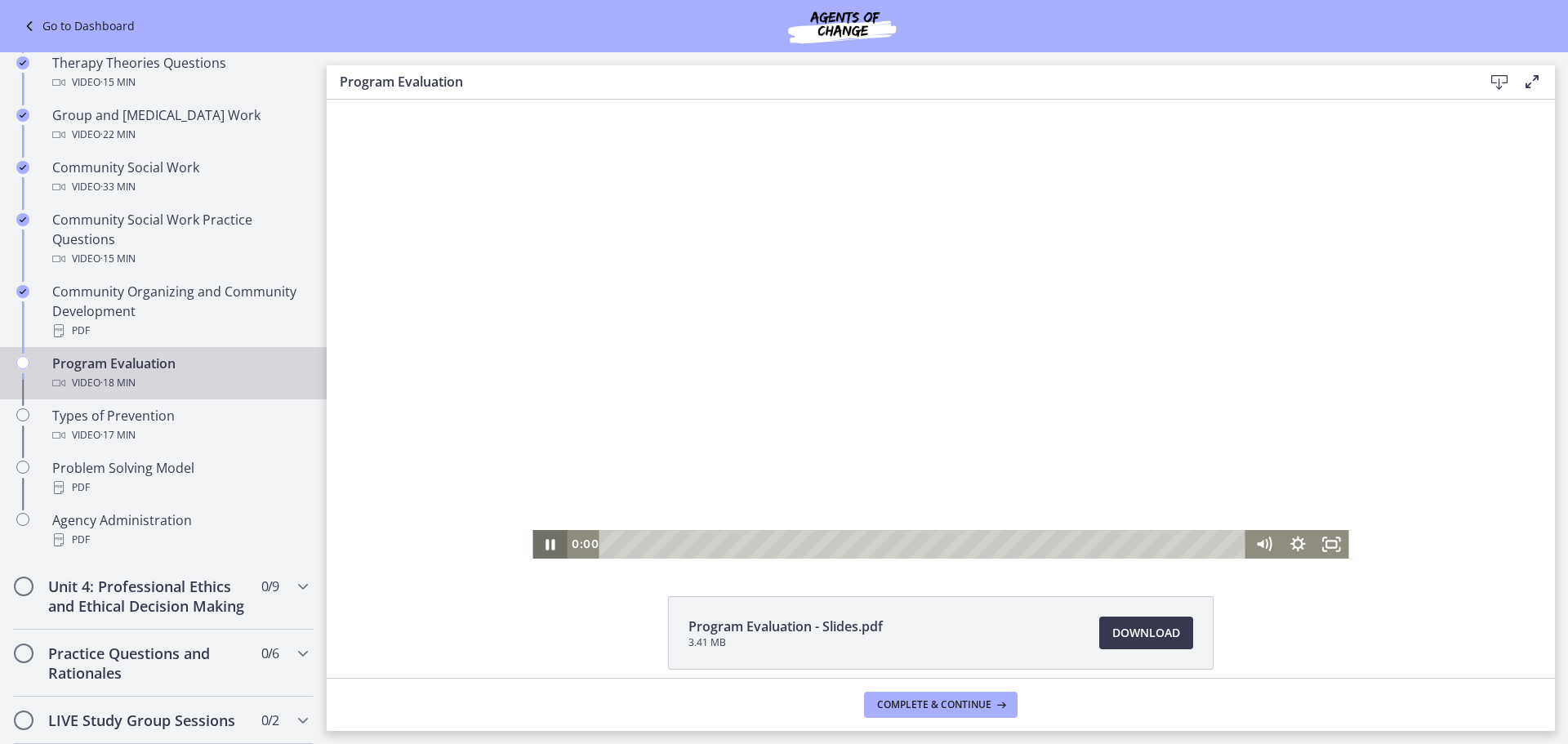
click at [536, 540] on icon "Pause" at bounding box center [549, 544] width 35 height 29
click at [547, 543] on icon "Play Video" at bounding box center [551, 544] width 9 height 12
click at [423, 282] on div "Click for sound @keyframes VOLUME_SMALL_WAVE_FLASH { 0% { opacity: 0; } 33% { o…" at bounding box center [941, 329] width 1228 height 459
click at [705, 541] on div "2:54" at bounding box center [926, 544] width 626 height 29
click at [762, 544] on div "4:35" at bounding box center [926, 544] width 626 height 29
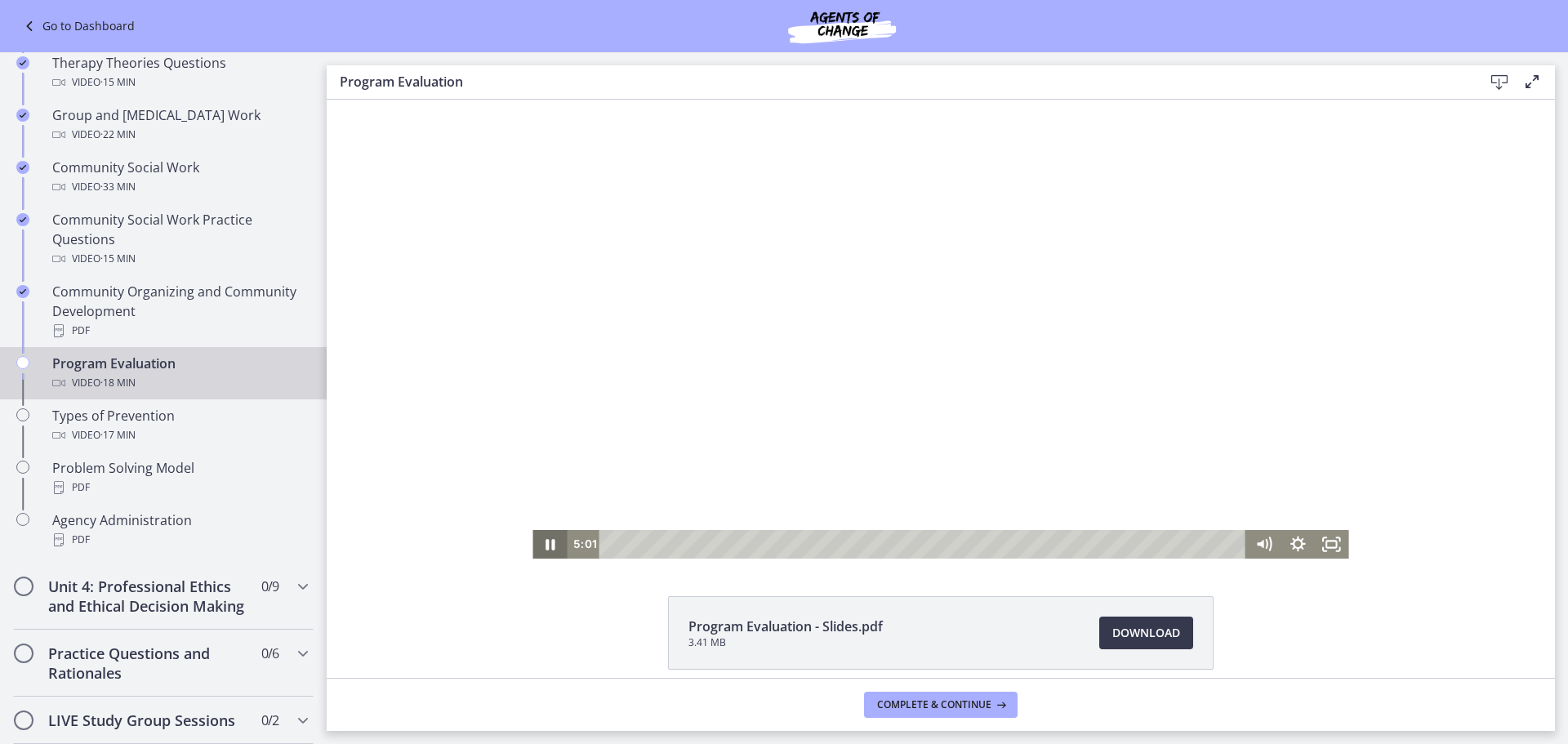
click at [543, 546] on icon "Pause" at bounding box center [549, 544] width 35 height 29
click at [547, 546] on icon "Play Video" at bounding box center [551, 544] width 35 height 29
click at [815, 544] on div "6:08" at bounding box center [926, 544] width 626 height 29
click at [825, 542] on div "6:25" at bounding box center [926, 544] width 626 height 29
click at [894, 543] on div "8:28" at bounding box center [926, 544] width 626 height 29
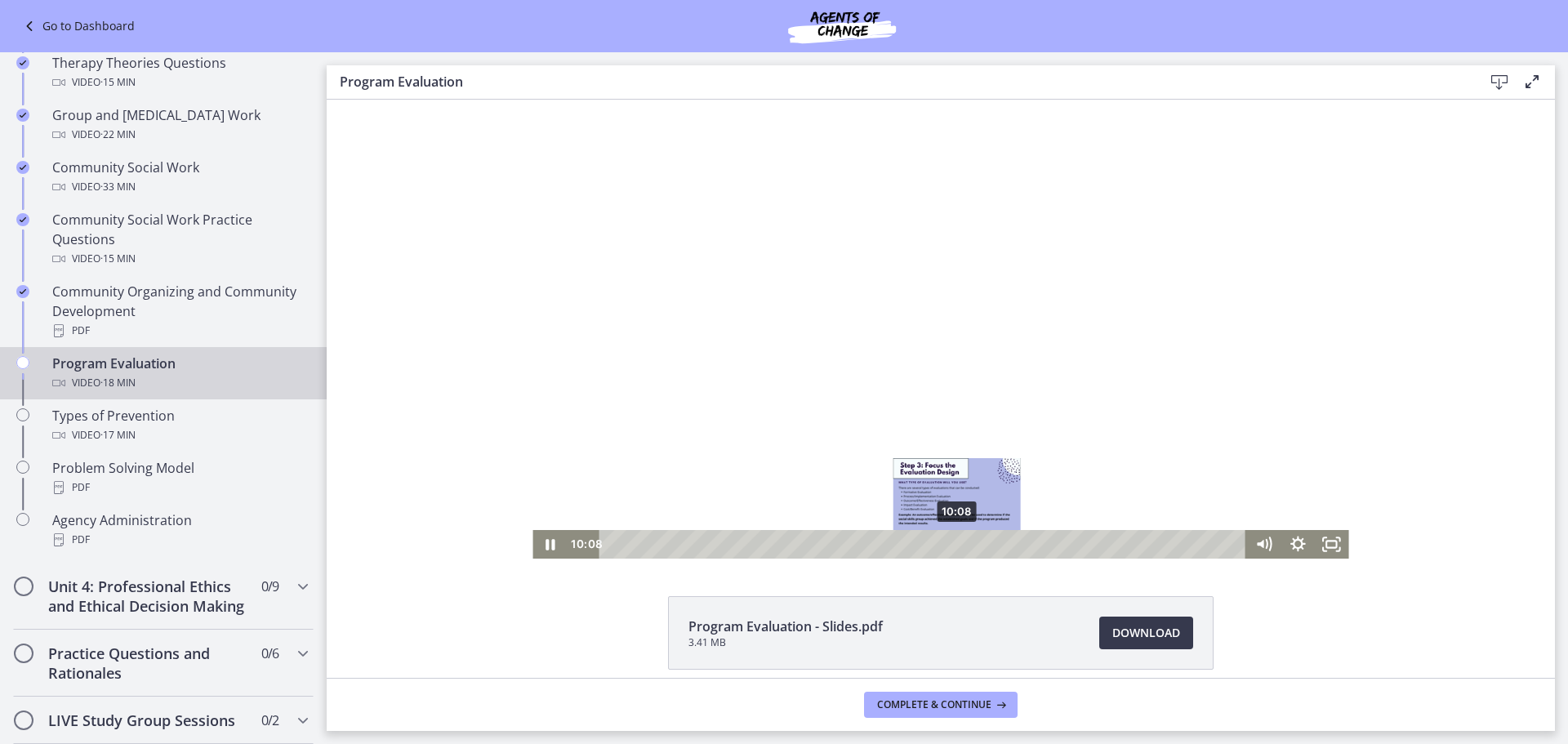
click at [952, 544] on div "10:08" at bounding box center [926, 544] width 626 height 29
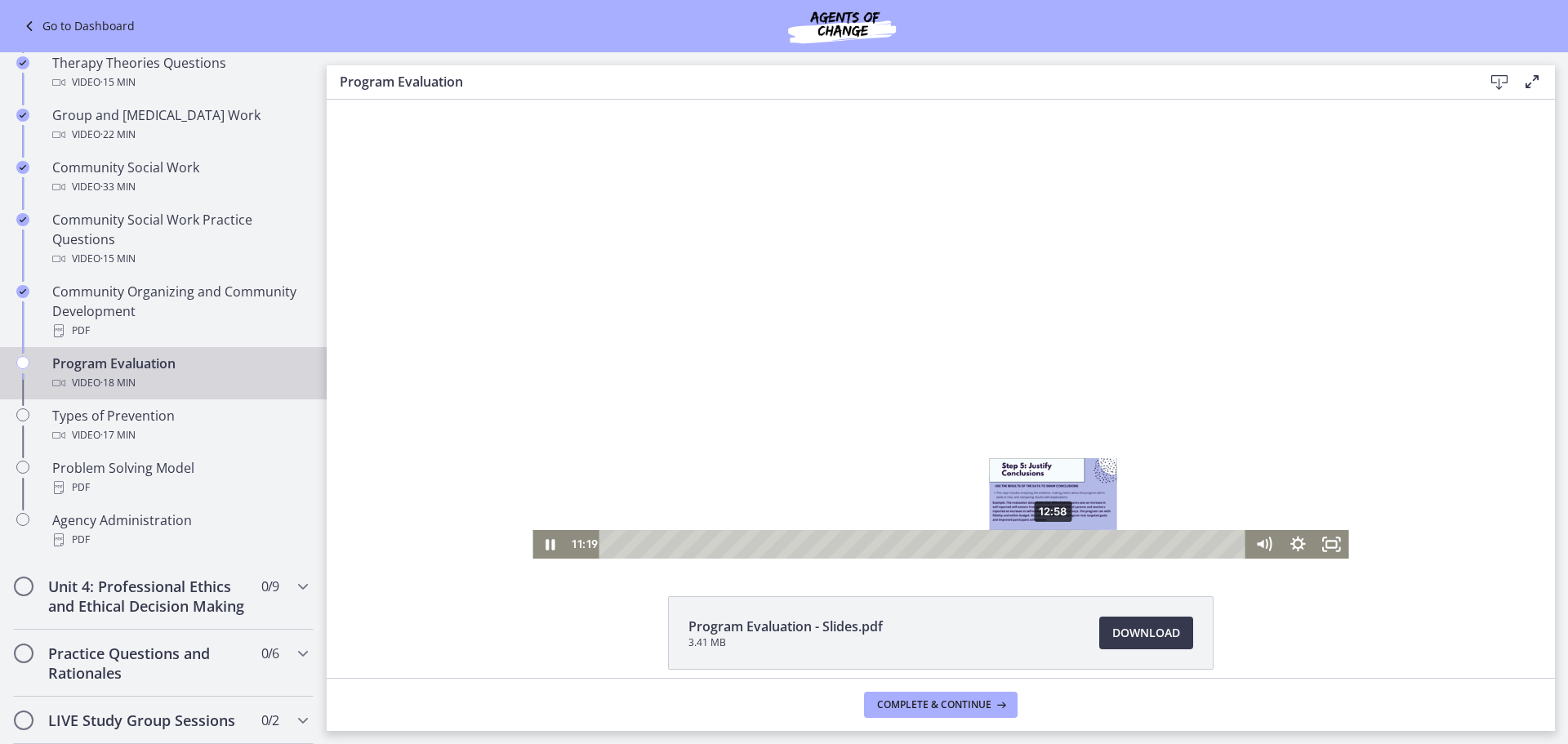
click at [1048, 545] on div "12:58" at bounding box center [926, 544] width 626 height 29
click at [1113, 543] on div "14:53" at bounding box center [926, 544] width 626 height 29
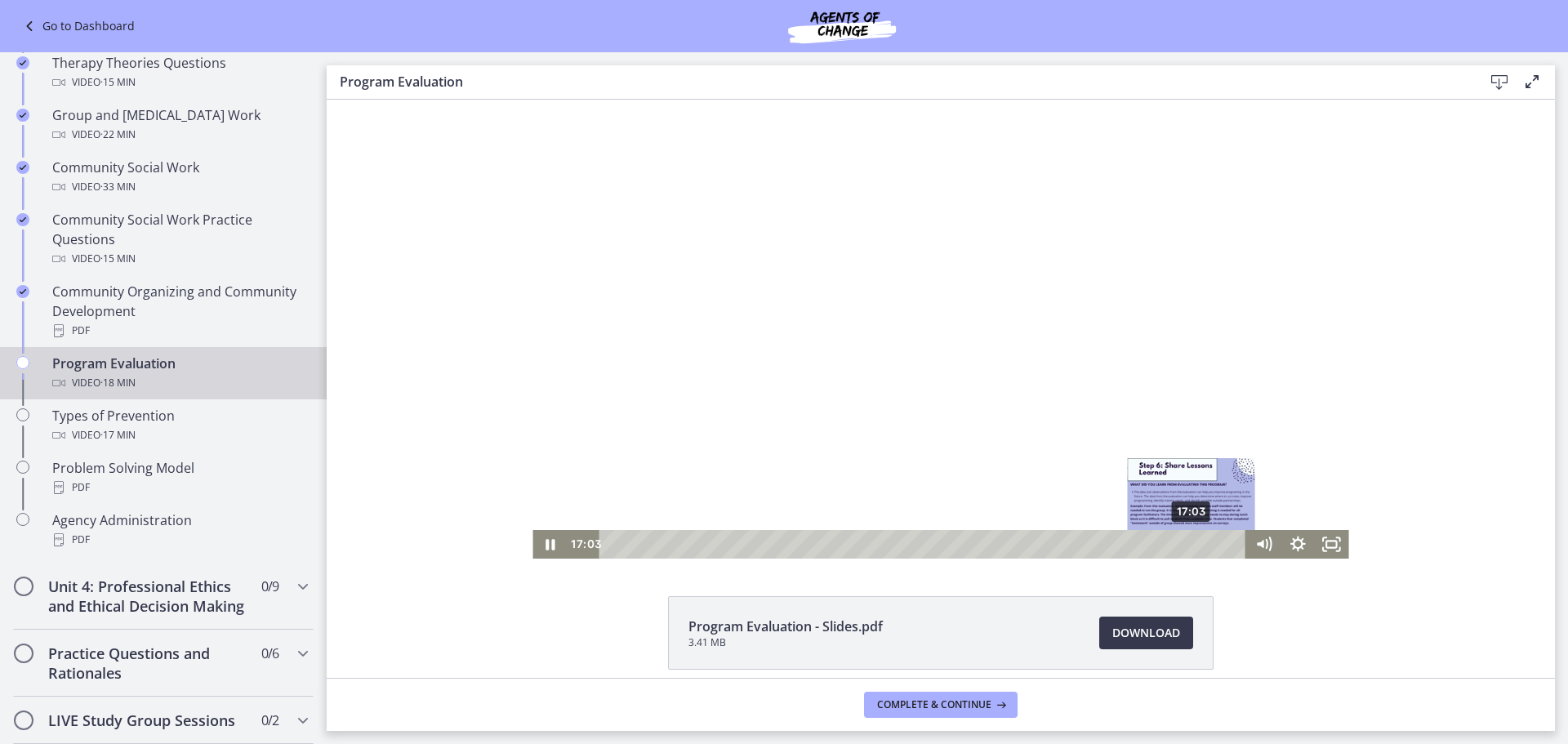
click at [1186, 546] on div "17:03" at bounding box center [926, 544] width 626 height 29
click at [1225, 541] on div "18:10" at bounding box center [926, 544] width 626 height 29
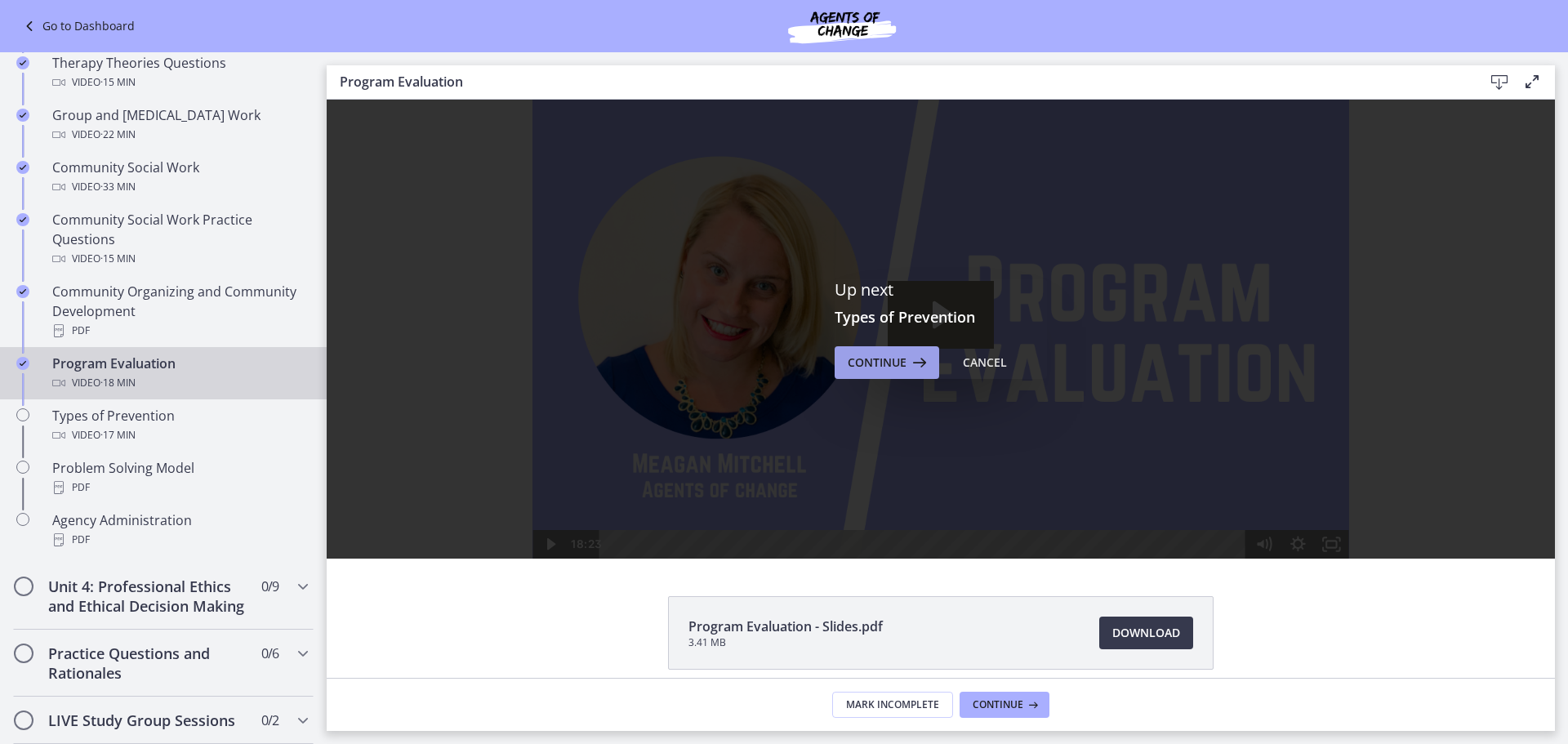
click at [912, 360] on icon at bounding box center [918, 363] width 23 height 20
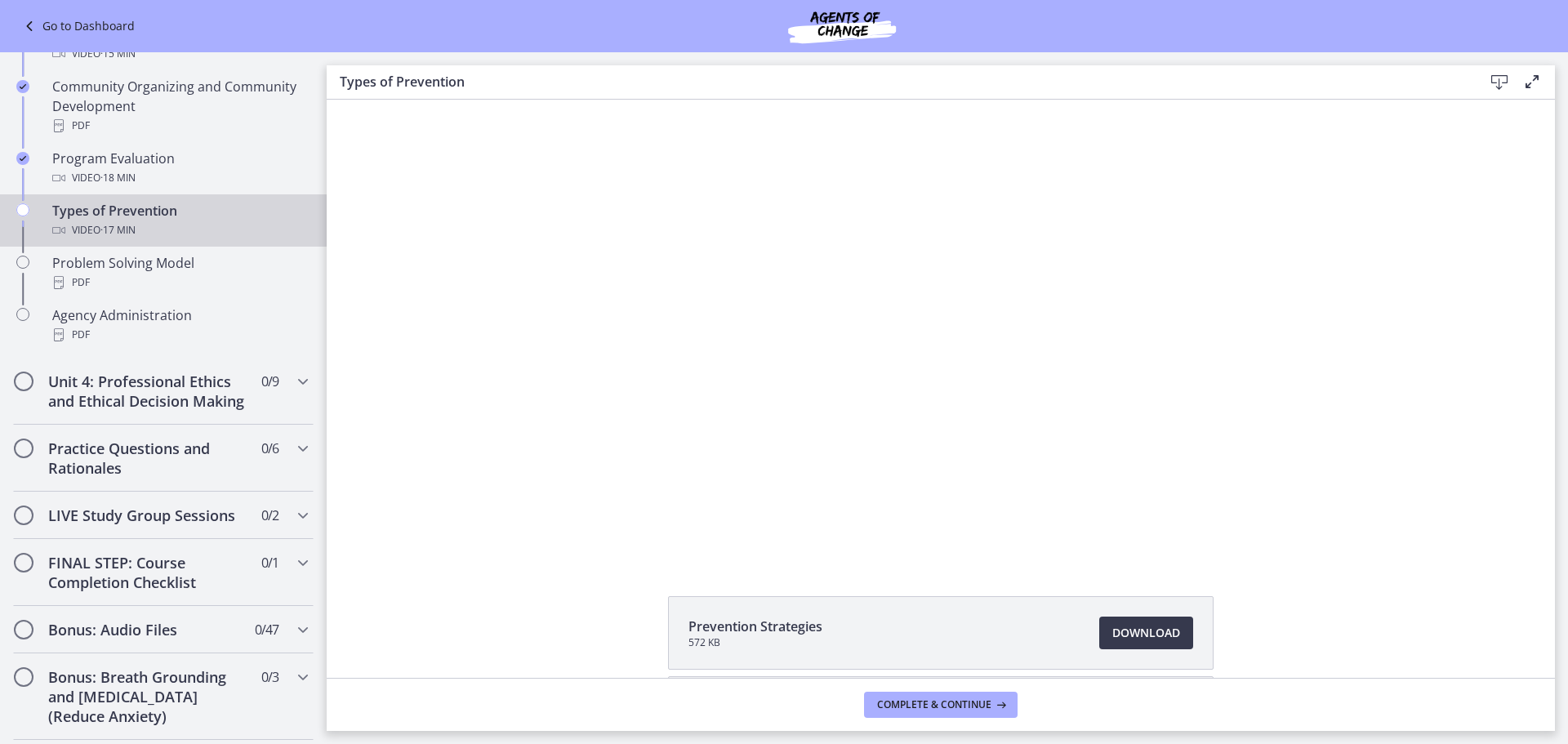
scroll to position [919, 0]
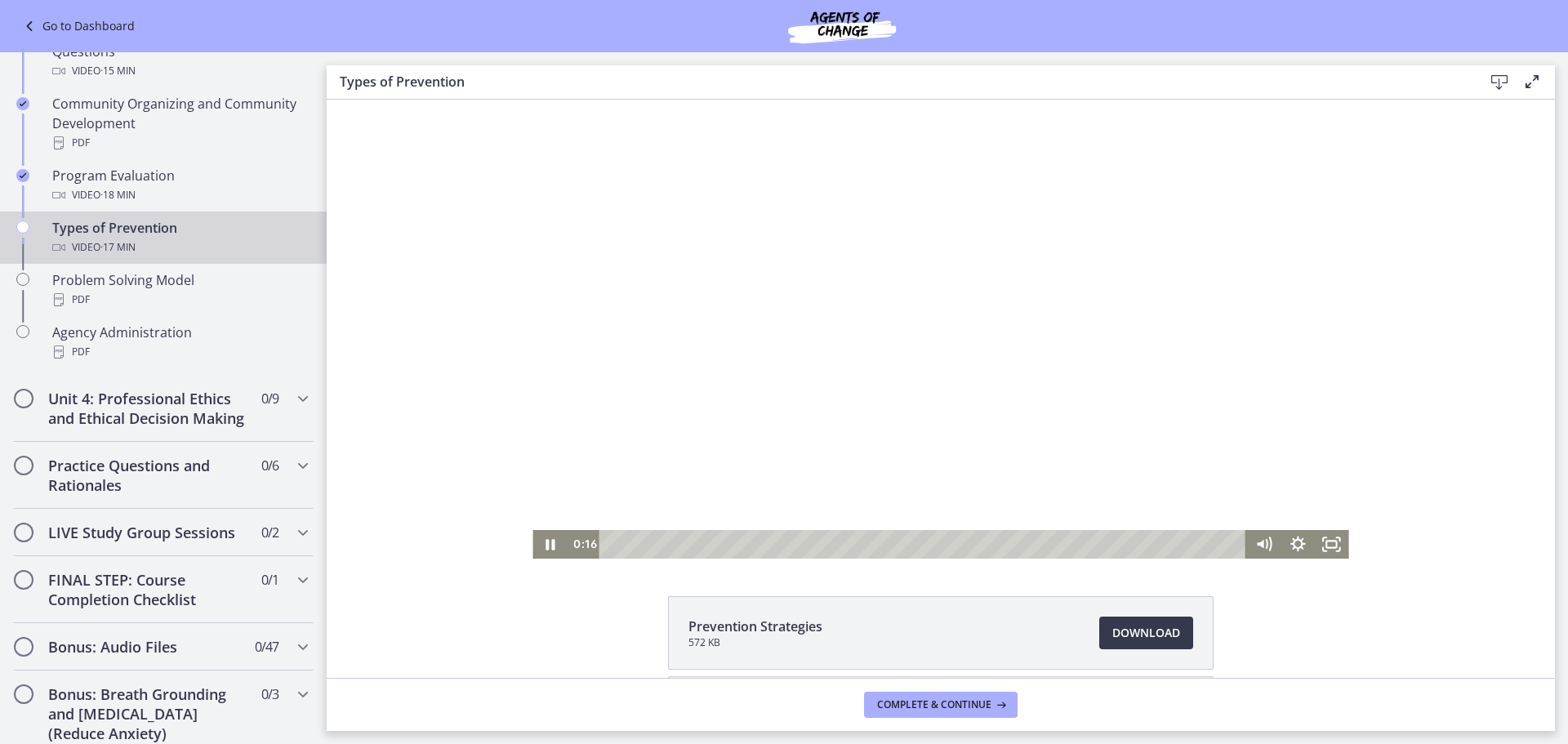
click at [776, 415] on div at bounding box center [940, 329] width 816 height 459
click at [539, 540] on icon "Play Video" at bounding box center [551, 544] width 35 height 29
click at [922, 541] on div "8:40" at bounding box center [926, 544] width 626 height 29
